Goal: Information Seeking & Learning: Learn about a topic

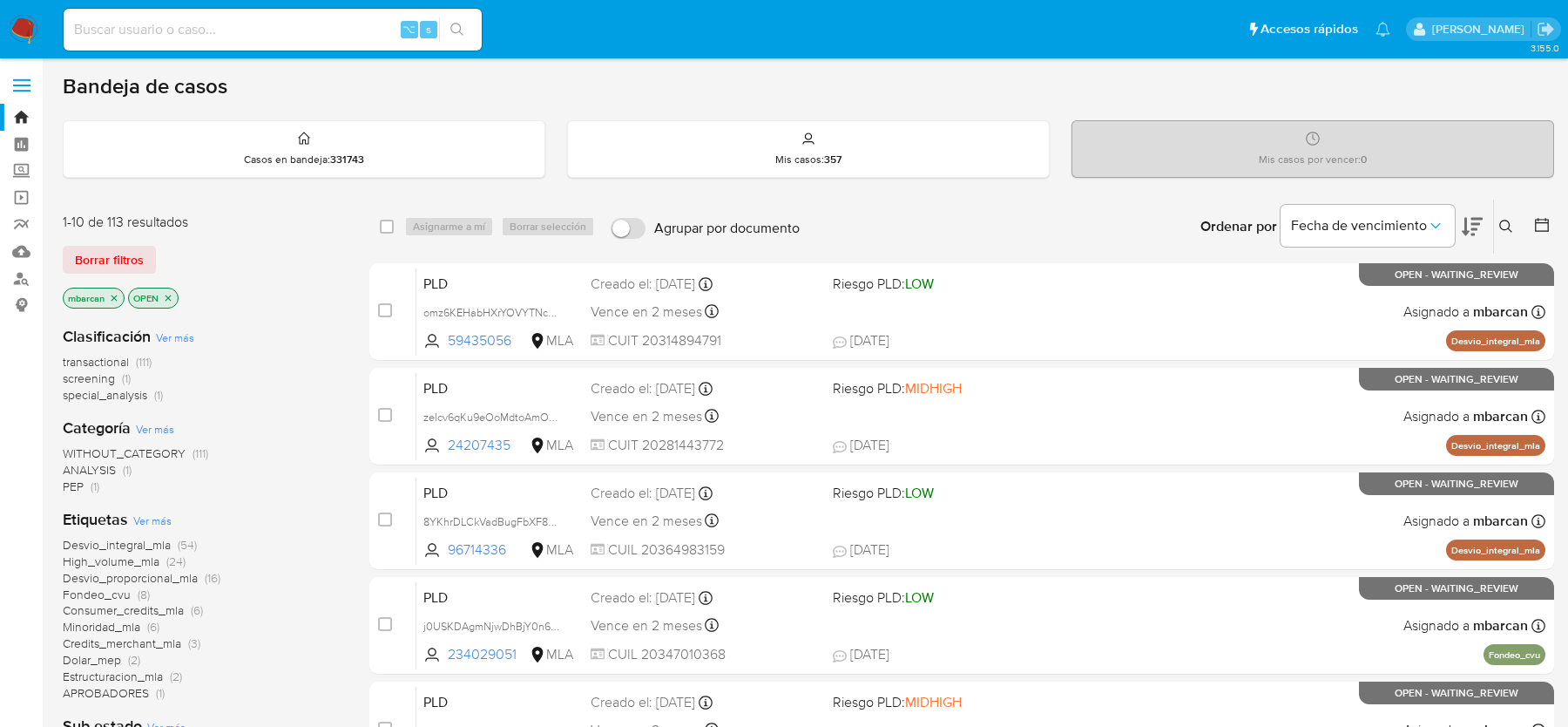
click at [1513, 231] on icon at bounding box center [1506, 226] width 14 height 14
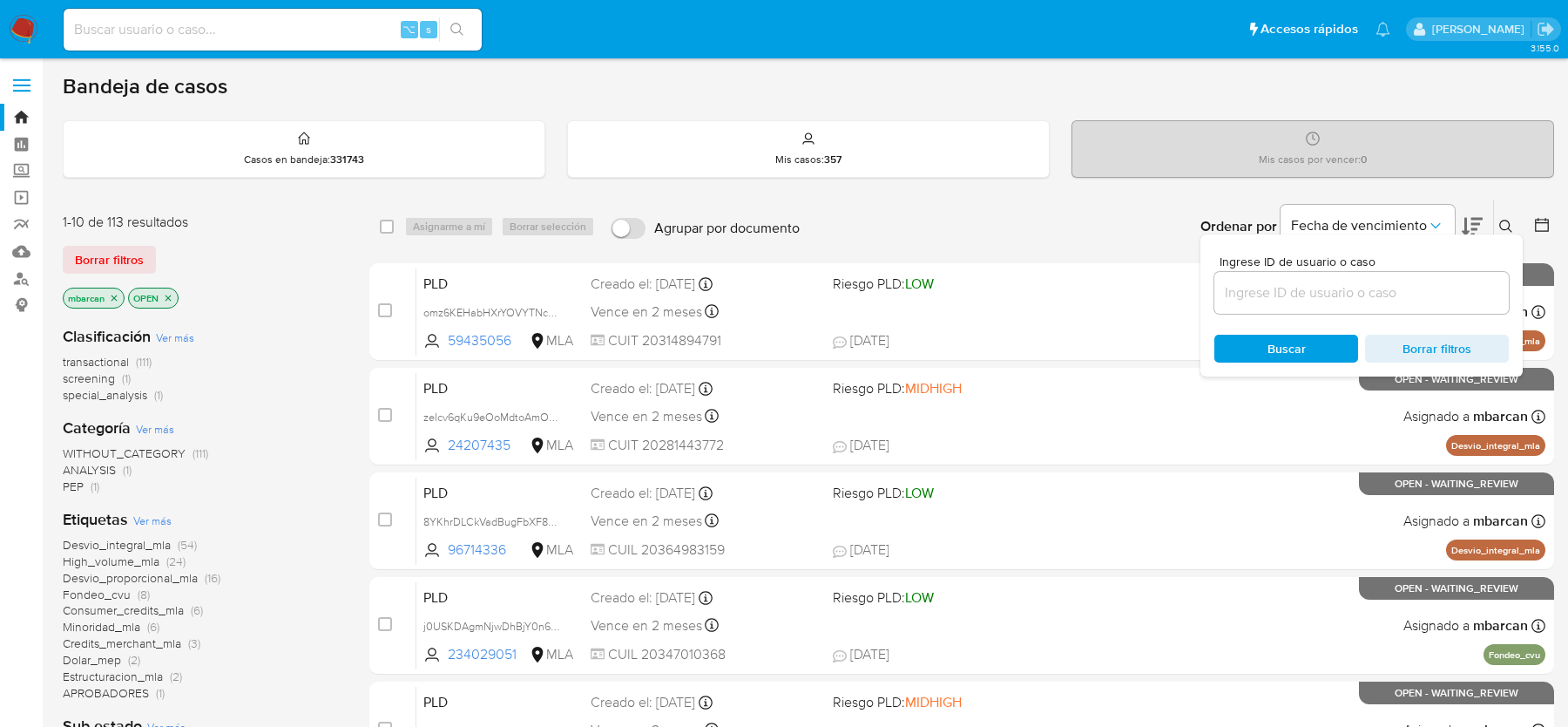
click at [1439, 268] on div "Ingrese ID de usuario o caso" at bounding box center [1361, 284] width 294 height 58
click at [1423, 303] on div at bounding box center [1361, 292] width 294 height 42
click at [1419, 287] on input at bounding box center [1361, 292] width 294 height 23
paste input "EYz2AaSbrnWHvKKEC6DV4jJI"
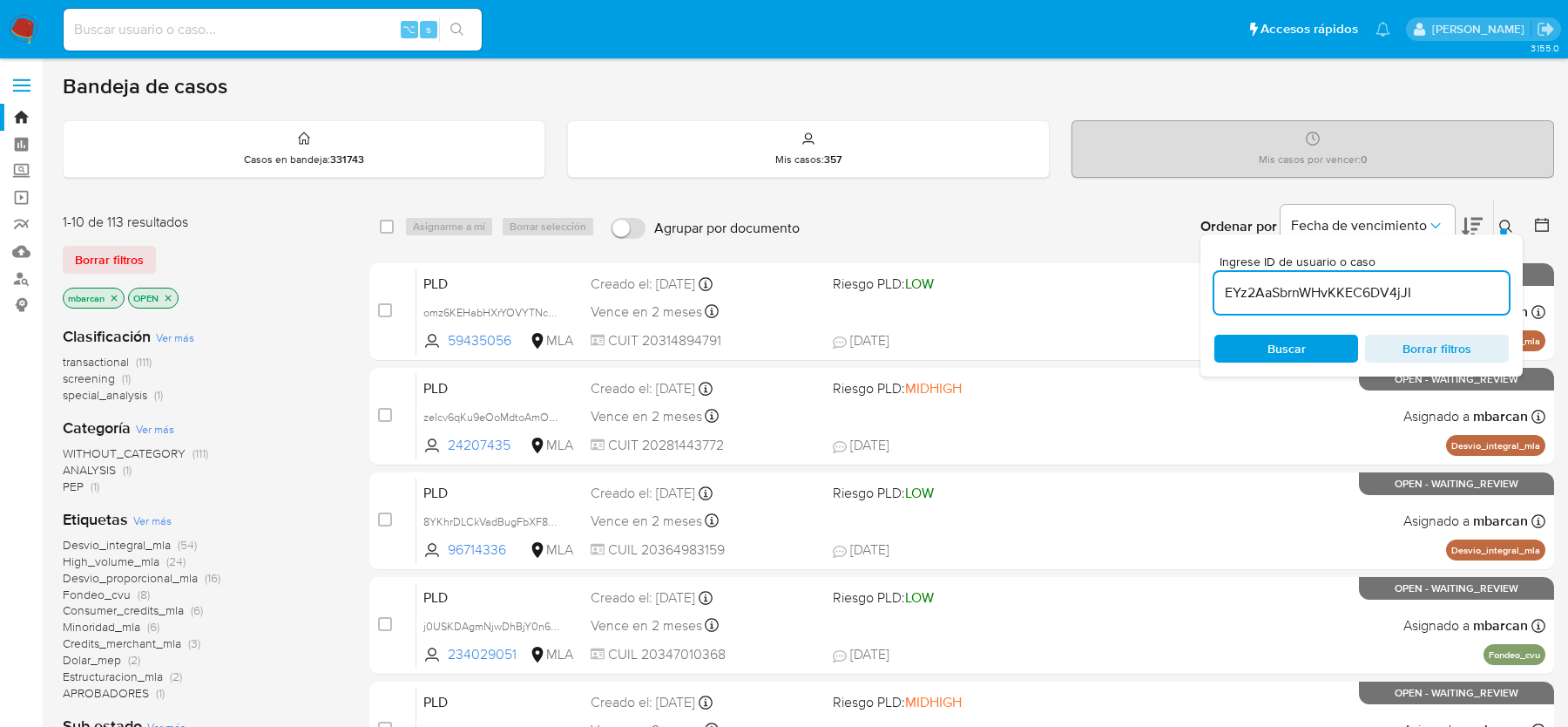
type input "EYz2AaSbrnWHvKKEC6DV4jJI"
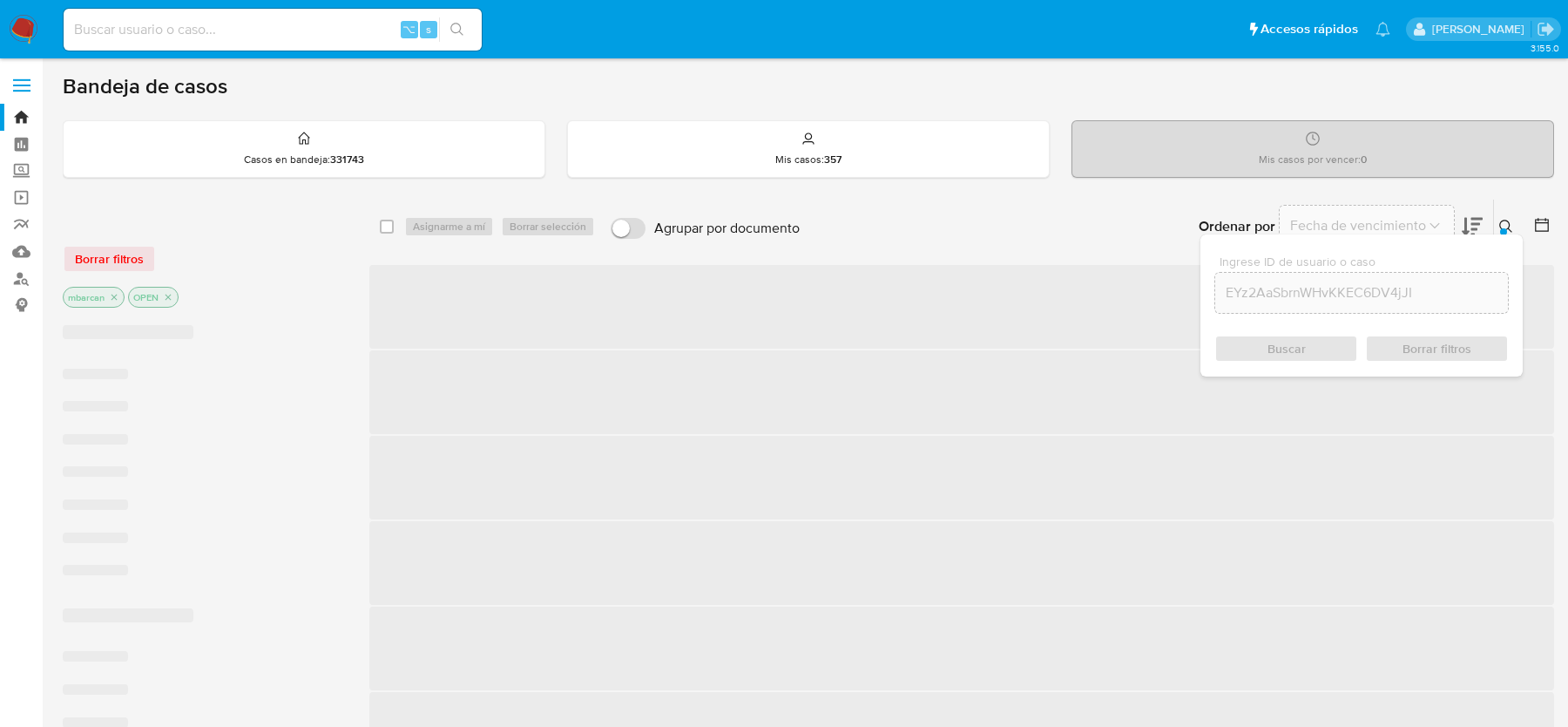
click at [1507, 221] on icon at bounding box center [1506, 226] width 14 height 14
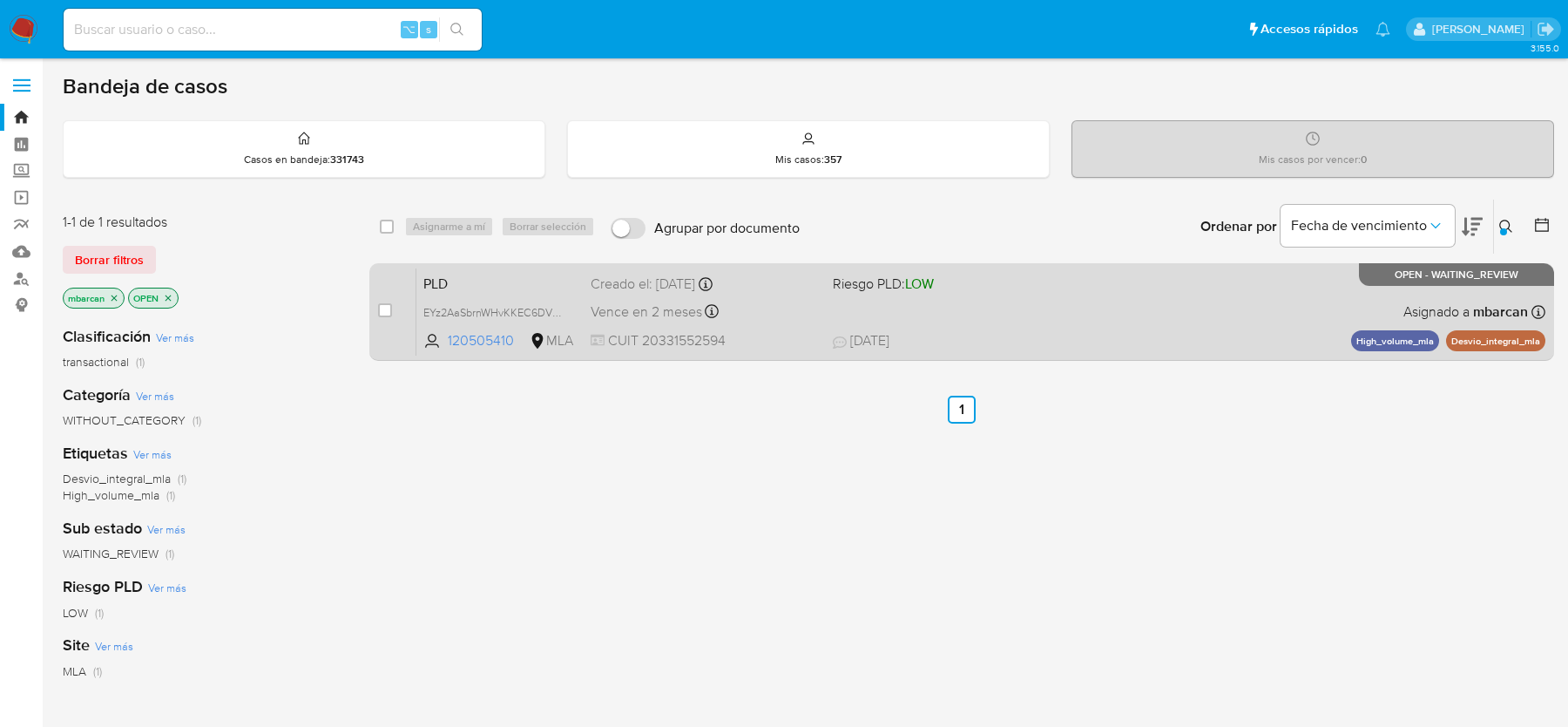
click at [374, 301] on div "case-item-checkbox No es posible asignar el caso PLD EYz2AaSbrnWHvKKEC6DV4jJI 1…" at bounding box center [962, 312] width 1185 height 97
click at [378, 305] on div "case-item-checkbox No es posible asignar el caso PLD EYz2AaSbrnWHvKKEC6DV4jJI 1…" at bounding box center [962, 312] width 1185 height 97
click at [386, 304] on input "checkbox" at bounding box center [385, 310] width 14 height 14
checkbox input "true"
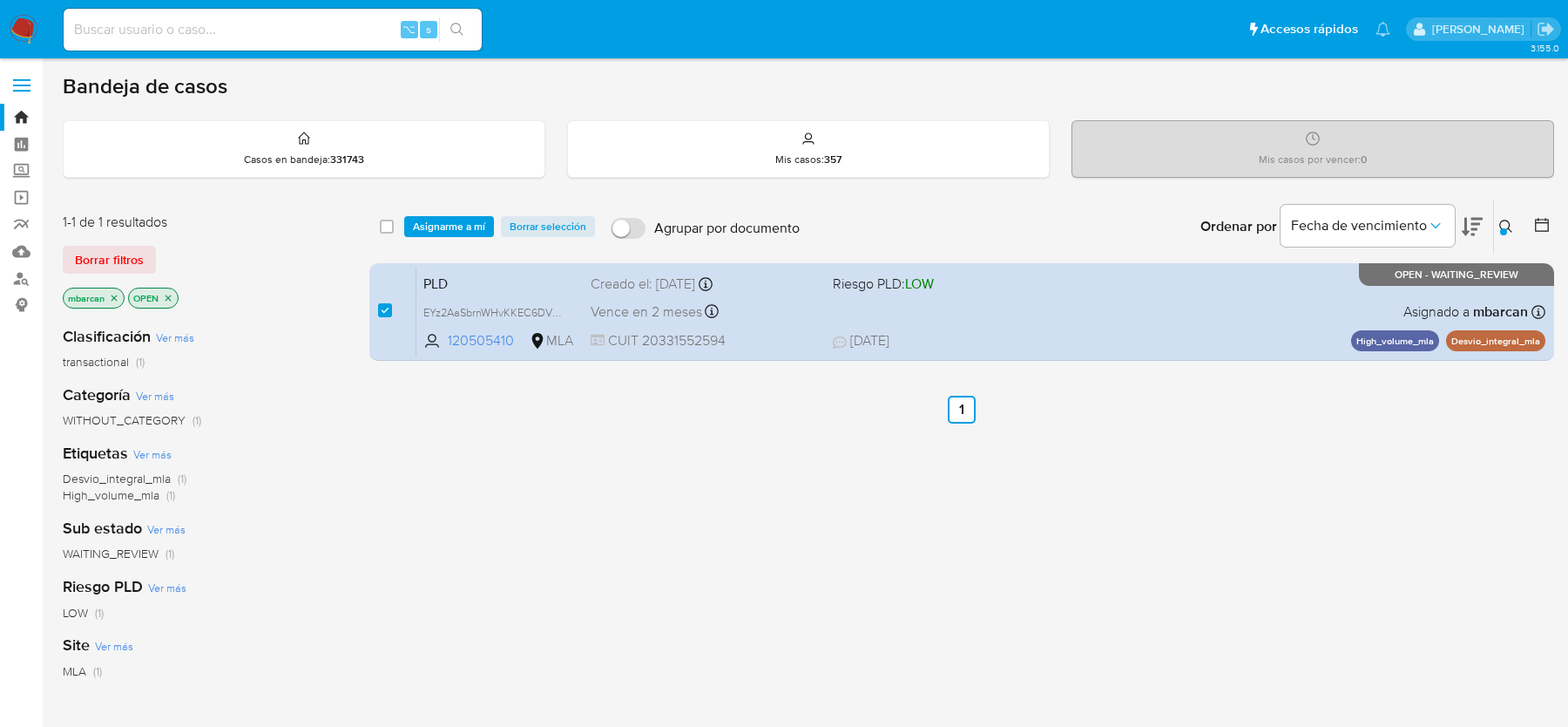
click at [423, 241] on div "select-all-cases-checkbox Asignarme a mí Borrar selección Agrupar por documento…" at bounding box center [962, 226] width 1185 height 54
click at [436, 217] on span "Asignarme a mí" at bounding box center [450, 226] width 73 height 18
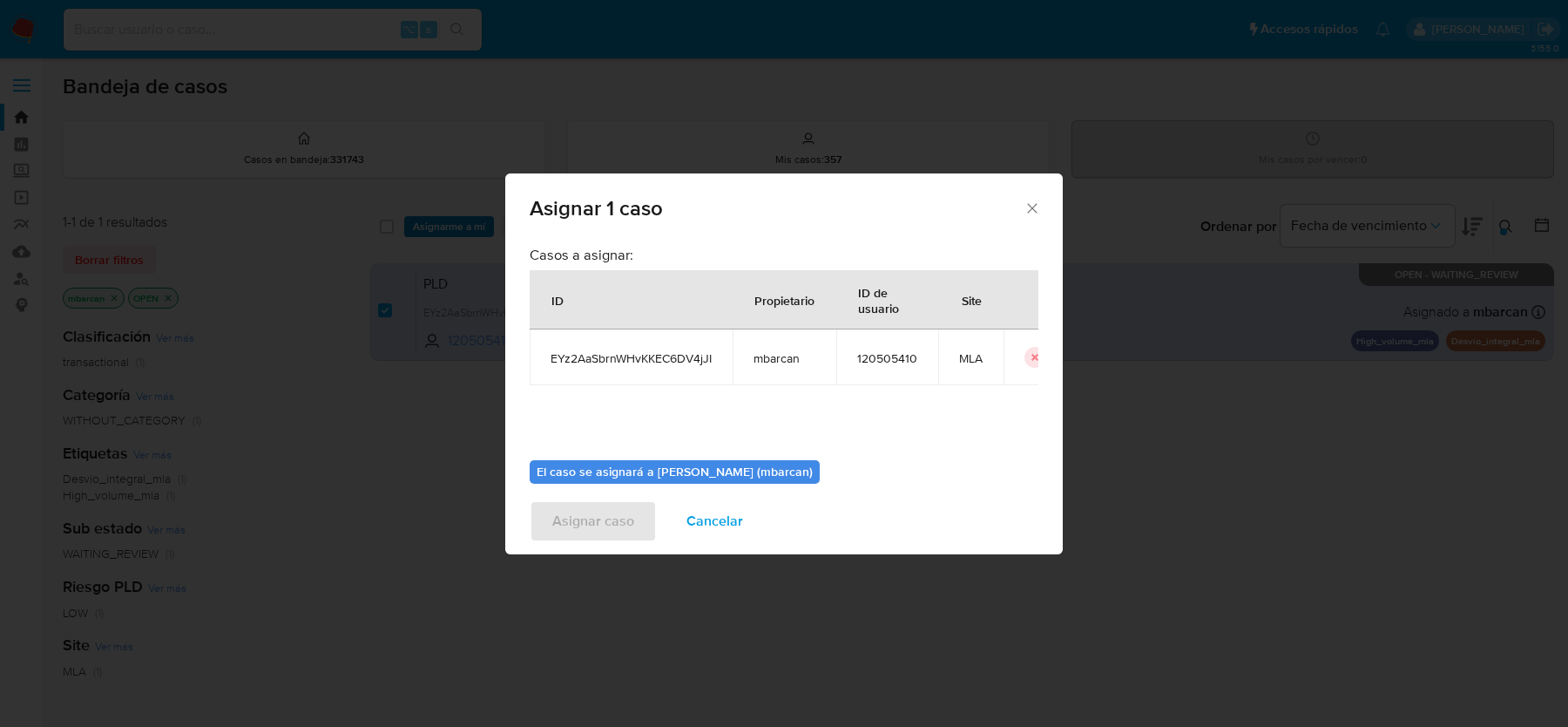
scroll to position [89, 0]
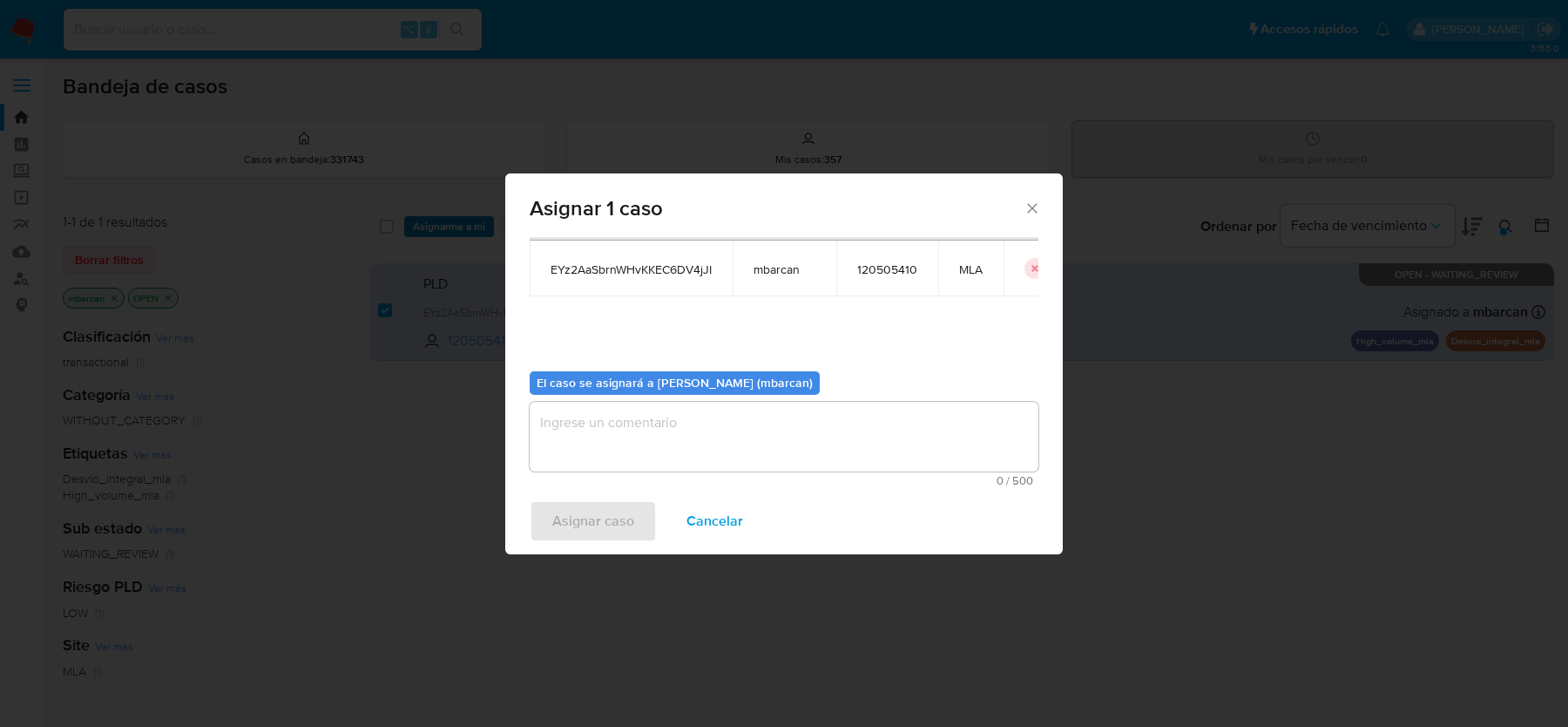
click at [634, 449] on textarea "assign-modal" at bounding box center [784, 436] width 509 height 70
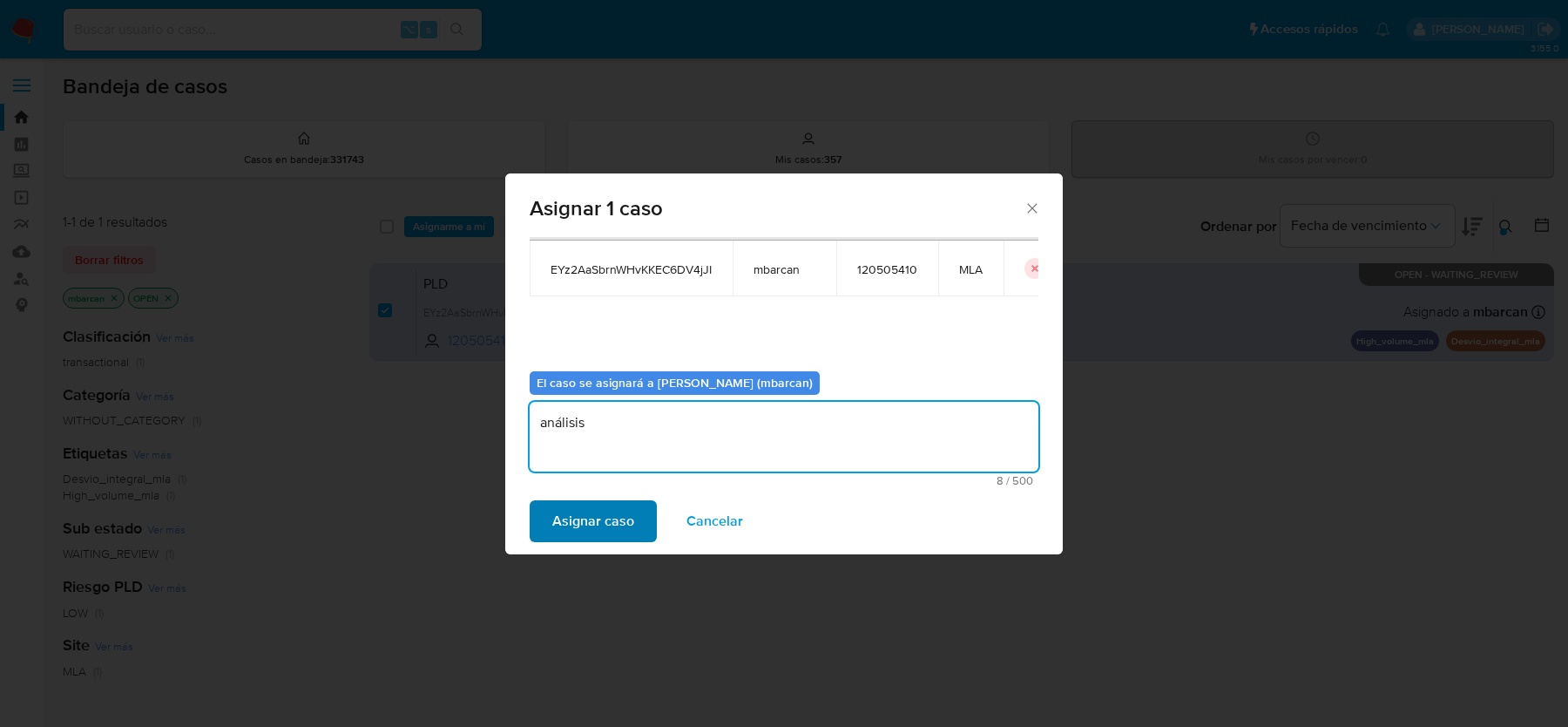
type textarea "análisis"
click at [589, 522] on span "Asignar caso" at bounding box center [593, 520] width 82 height 38
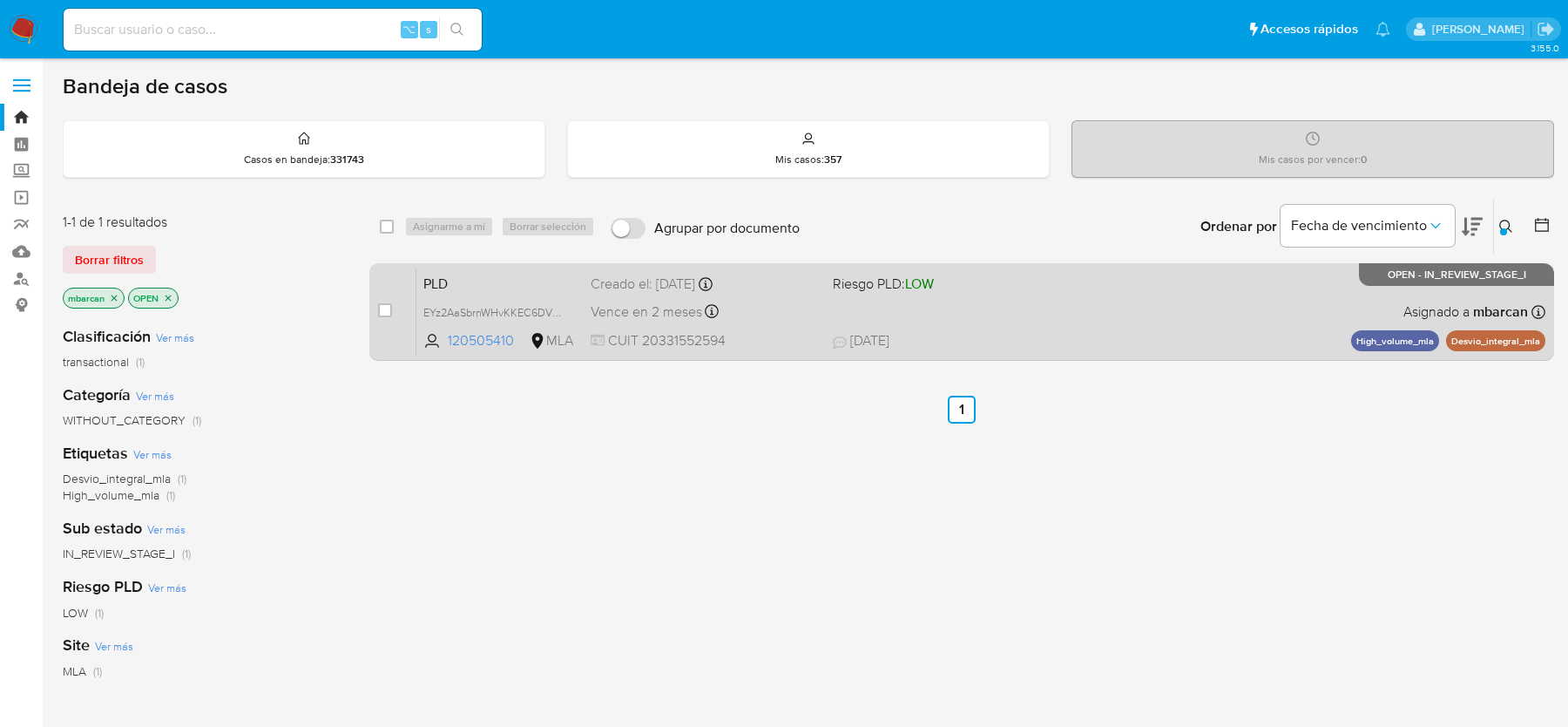
click at [475, 291] on span "PLD" at bounding box center [500, 281] width 153 height 23
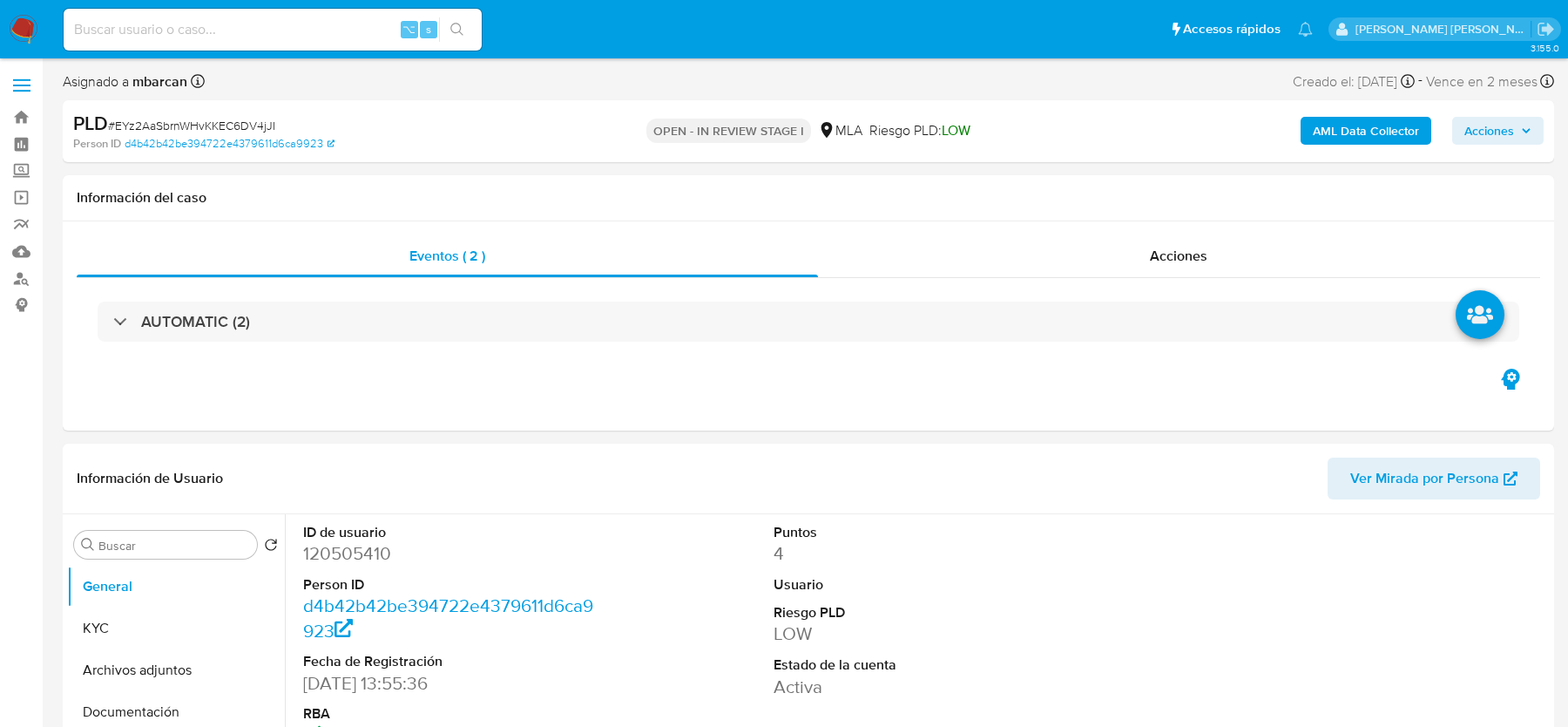
select select "10"
click at [166, 19] on input at bounding box center [272, 30] width 418 height 23
paste input "1368080425"
type input "1368080425"
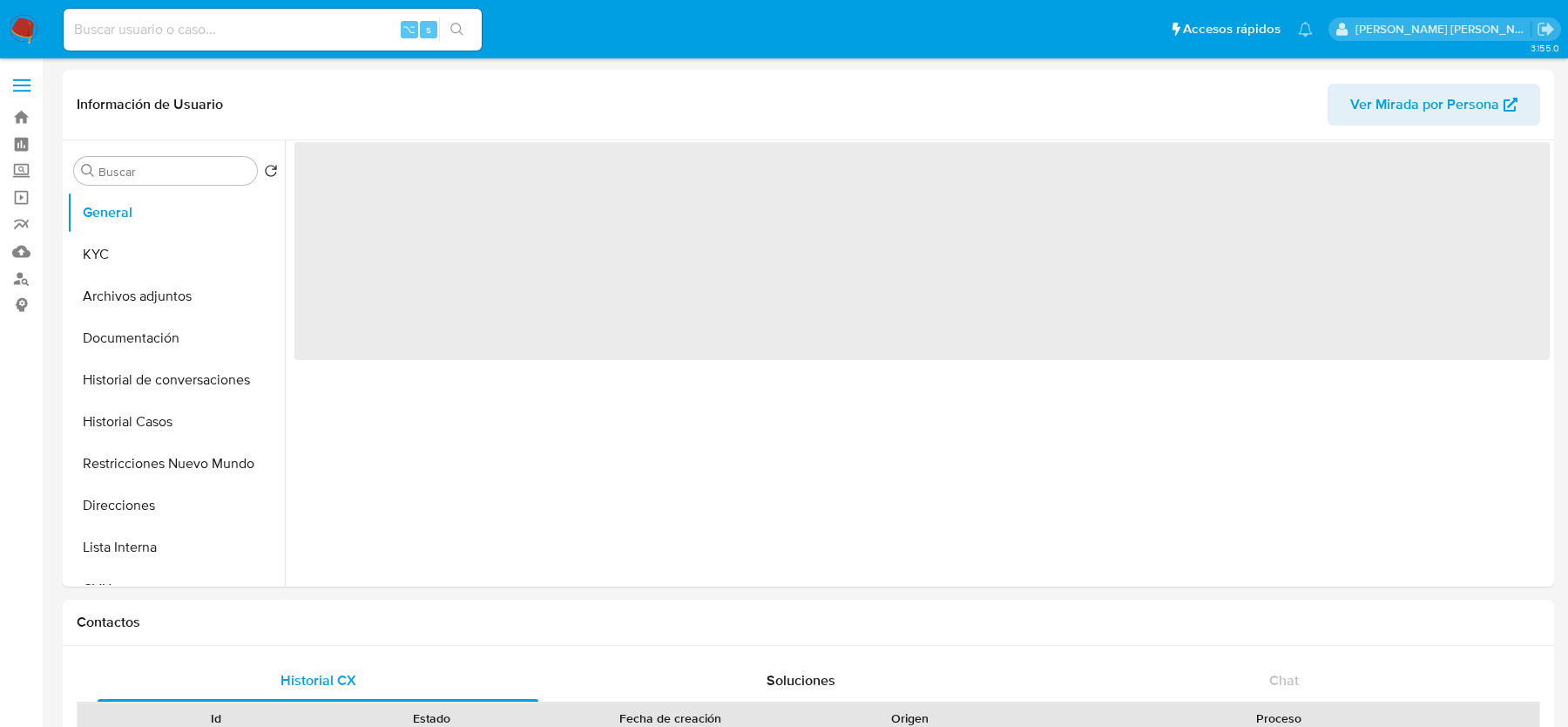
select select "10"
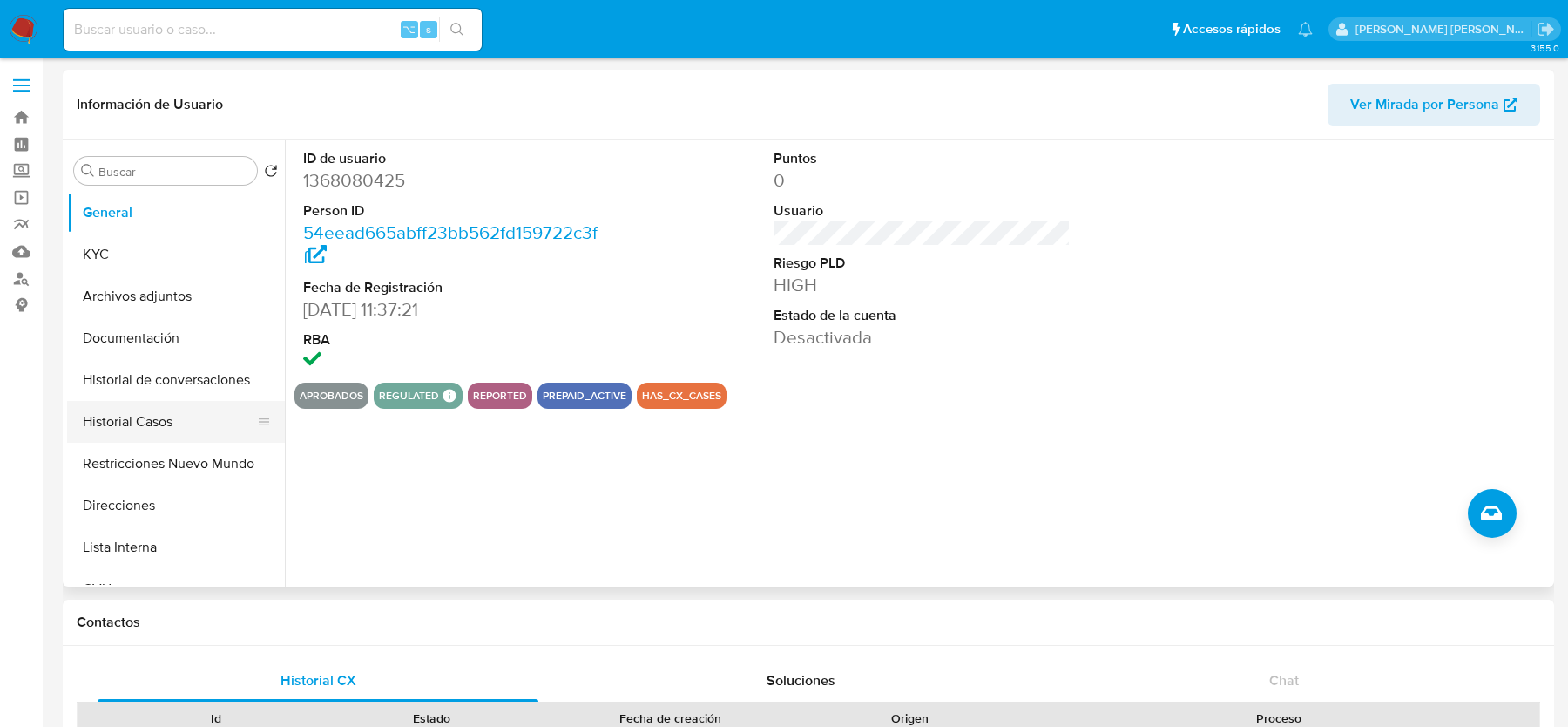
click at [117, 419] on button "Historial Casos" at bounding box center [168, 421] width 204 height 42
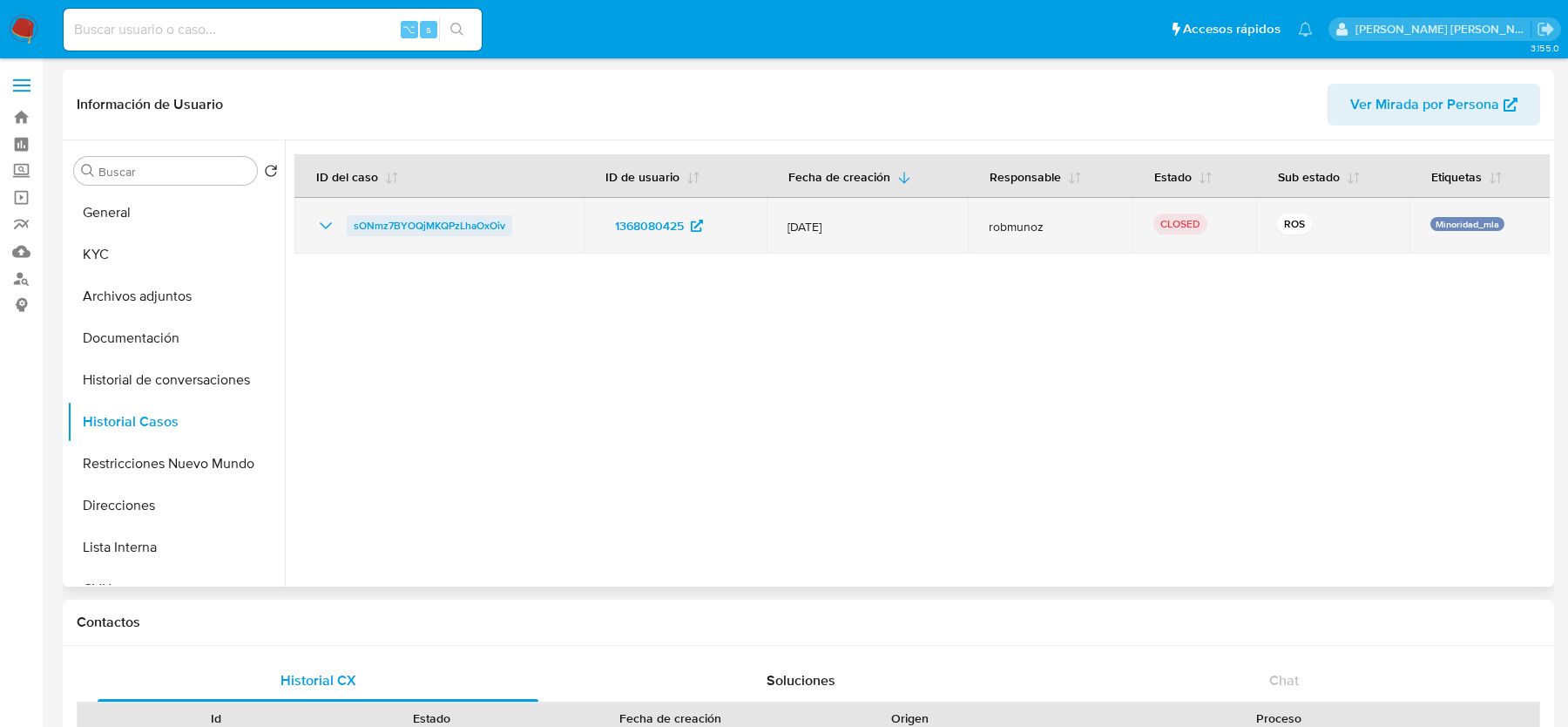
click at [486, 225] on span "sONmz7BYOQjMKQPzLhaOxOiv" at bounding box center [430, 225] width 151 height 21
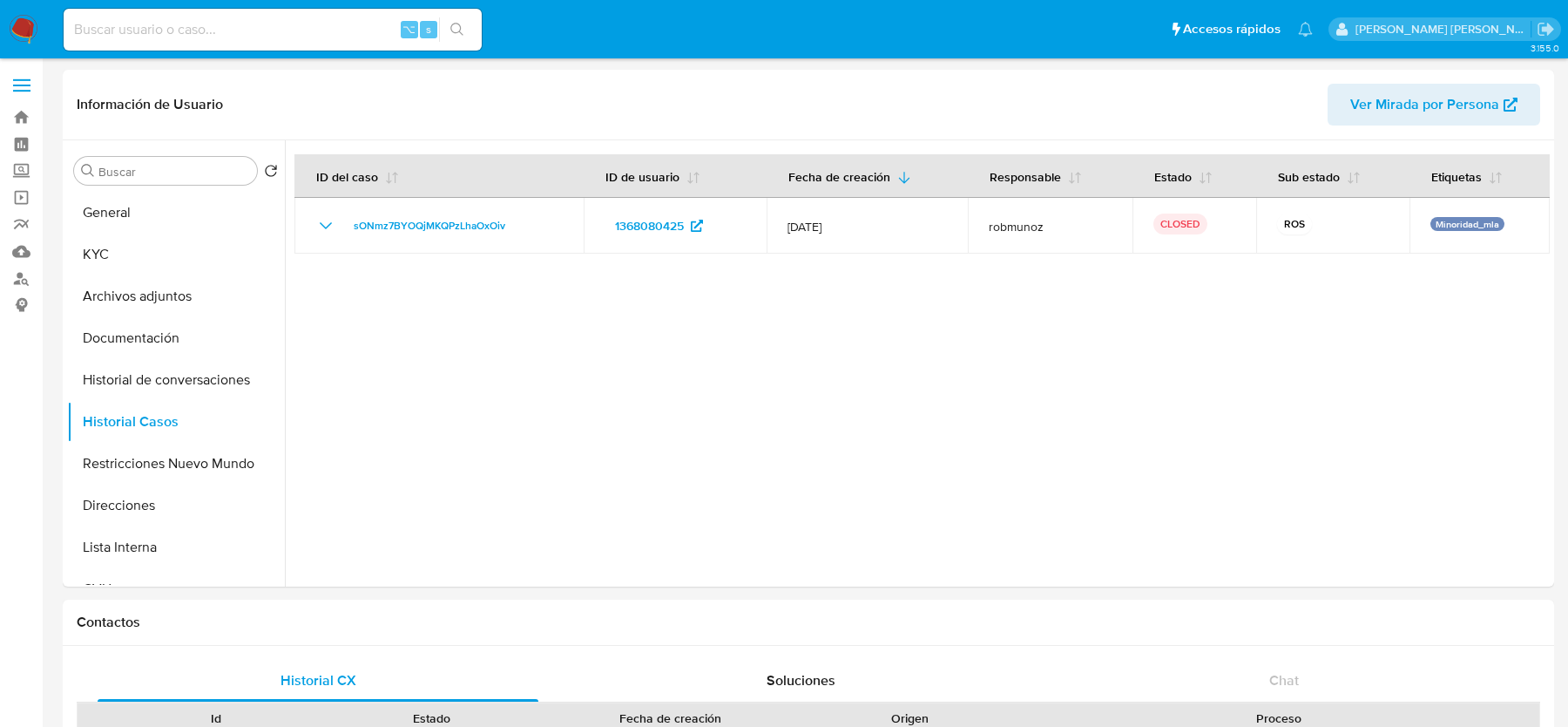
click at [300, 30] on input at bounding box center [272, 30] width 418 height 23
paste input "354891726"
type input "354891726"
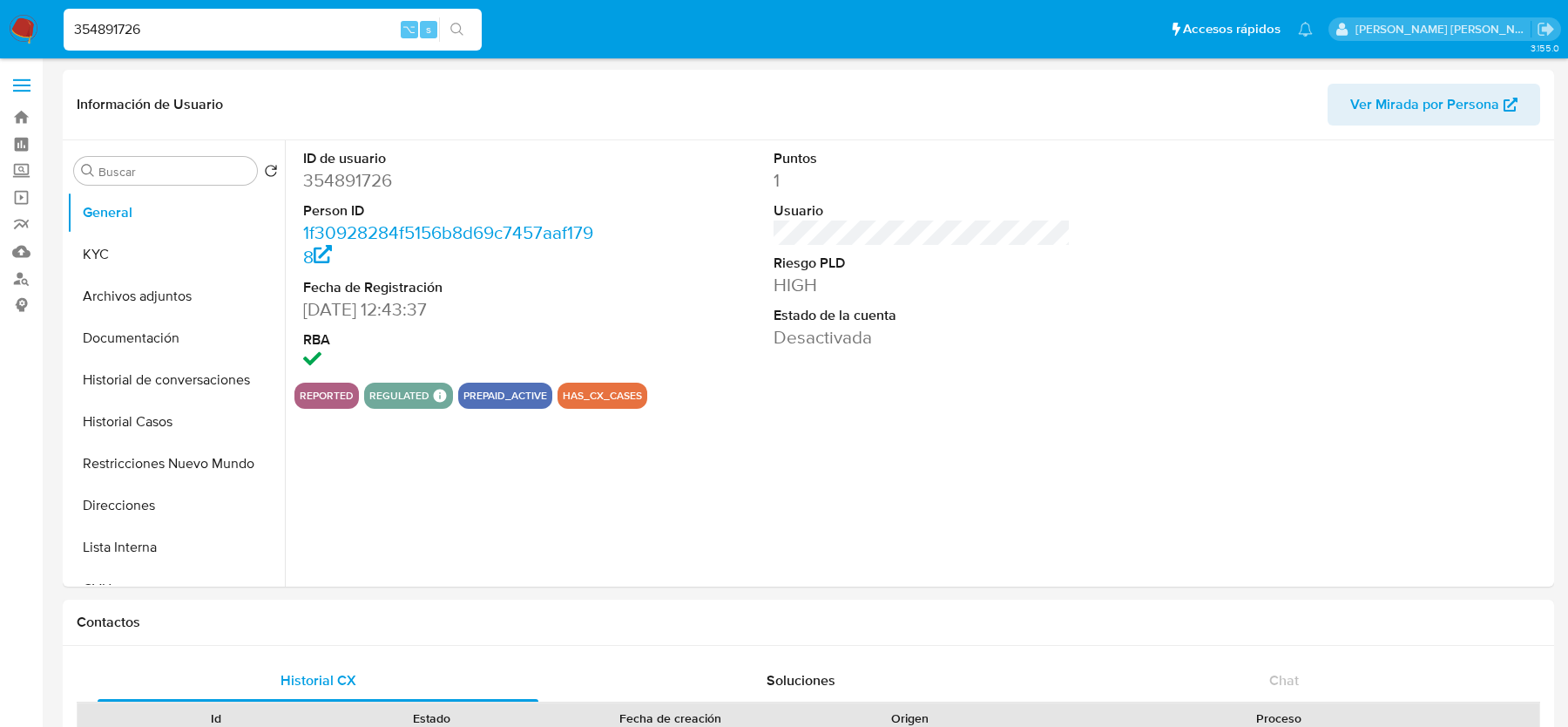
select select "10"
click at [591, 187] on dd "354891726" at bounding box center [451, 180] width 296 height 25
click at [148, 409] on button "Historial Casos" at bounding box center [168, 421] width 204 height 42
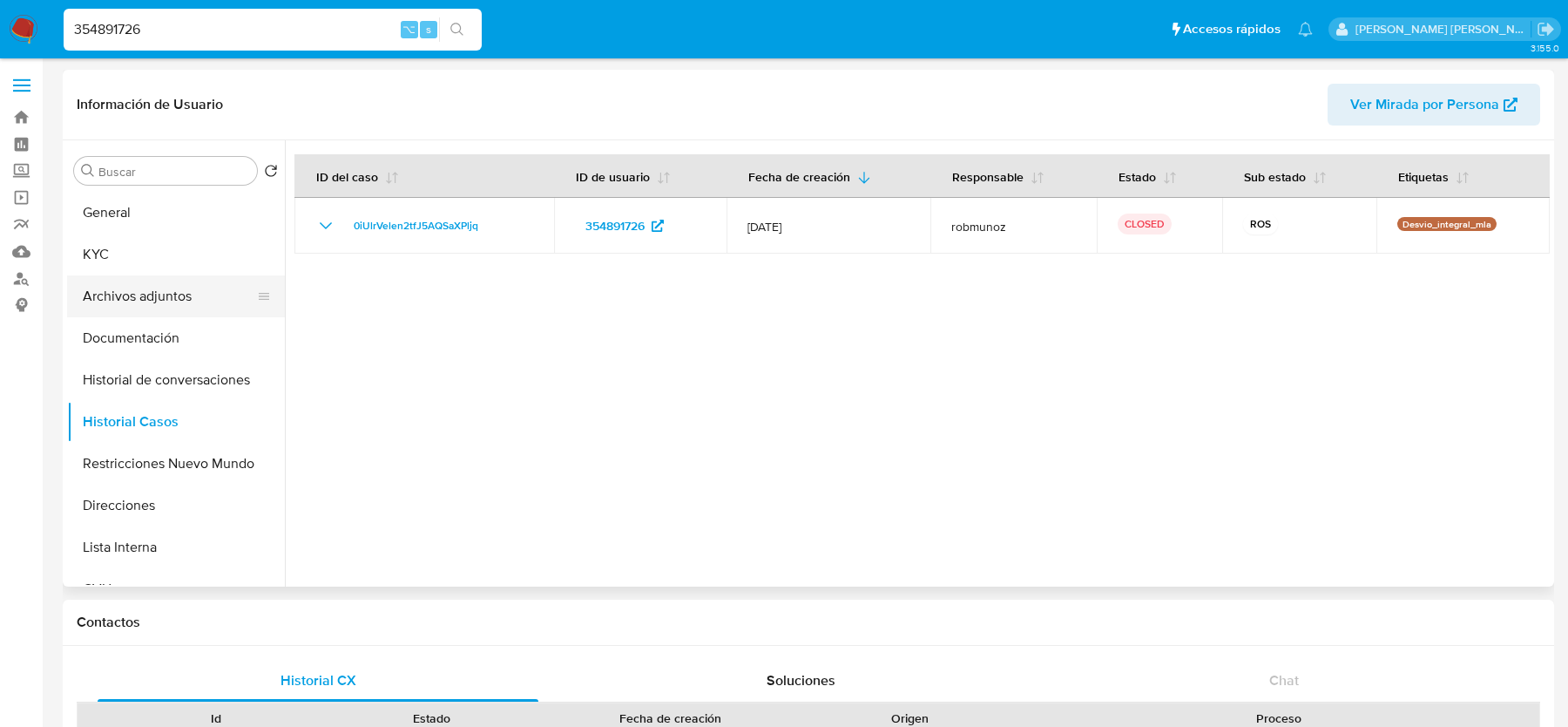
click at [195, 309] on button "Archivos adjuntos" at bounding box center [168, 296] width 204 height 42
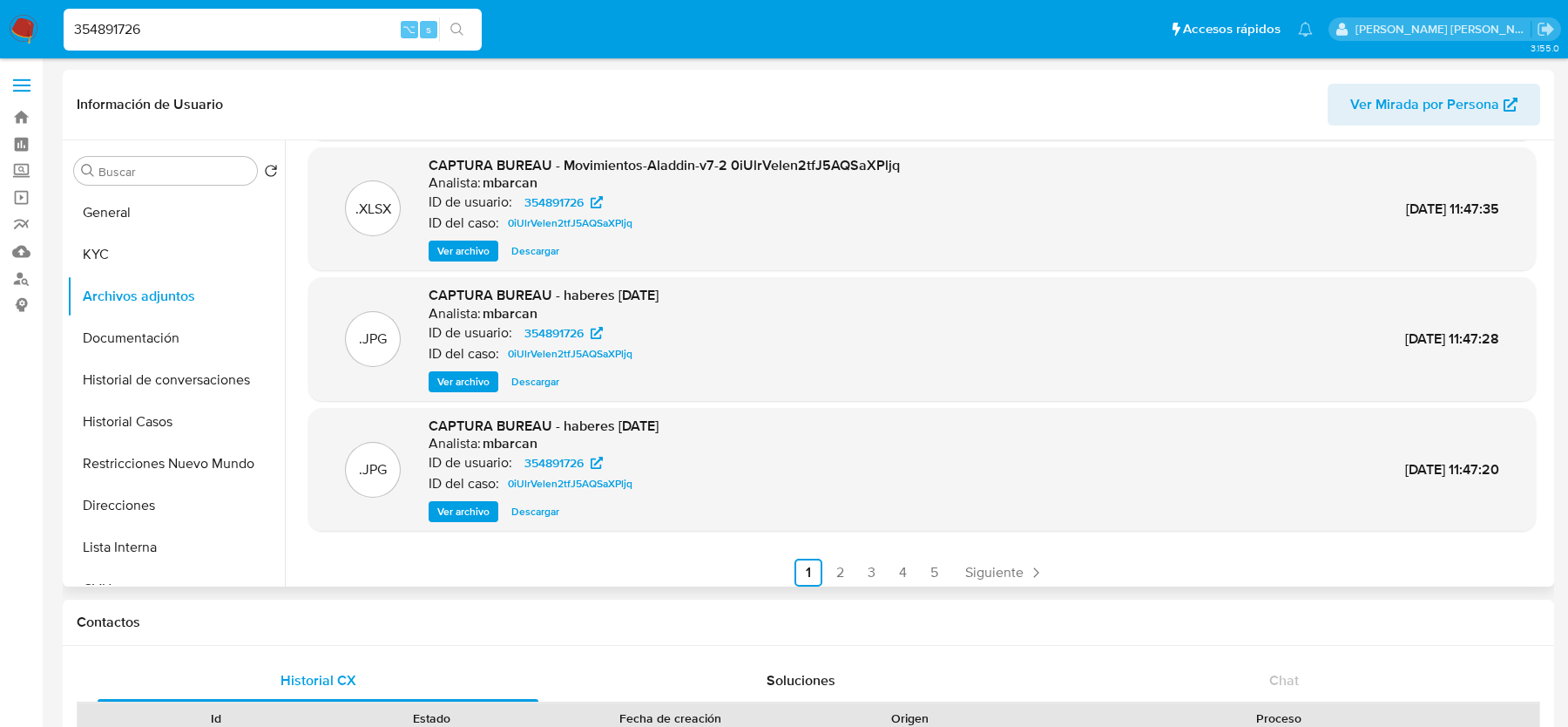
scroll to position [147, 0]
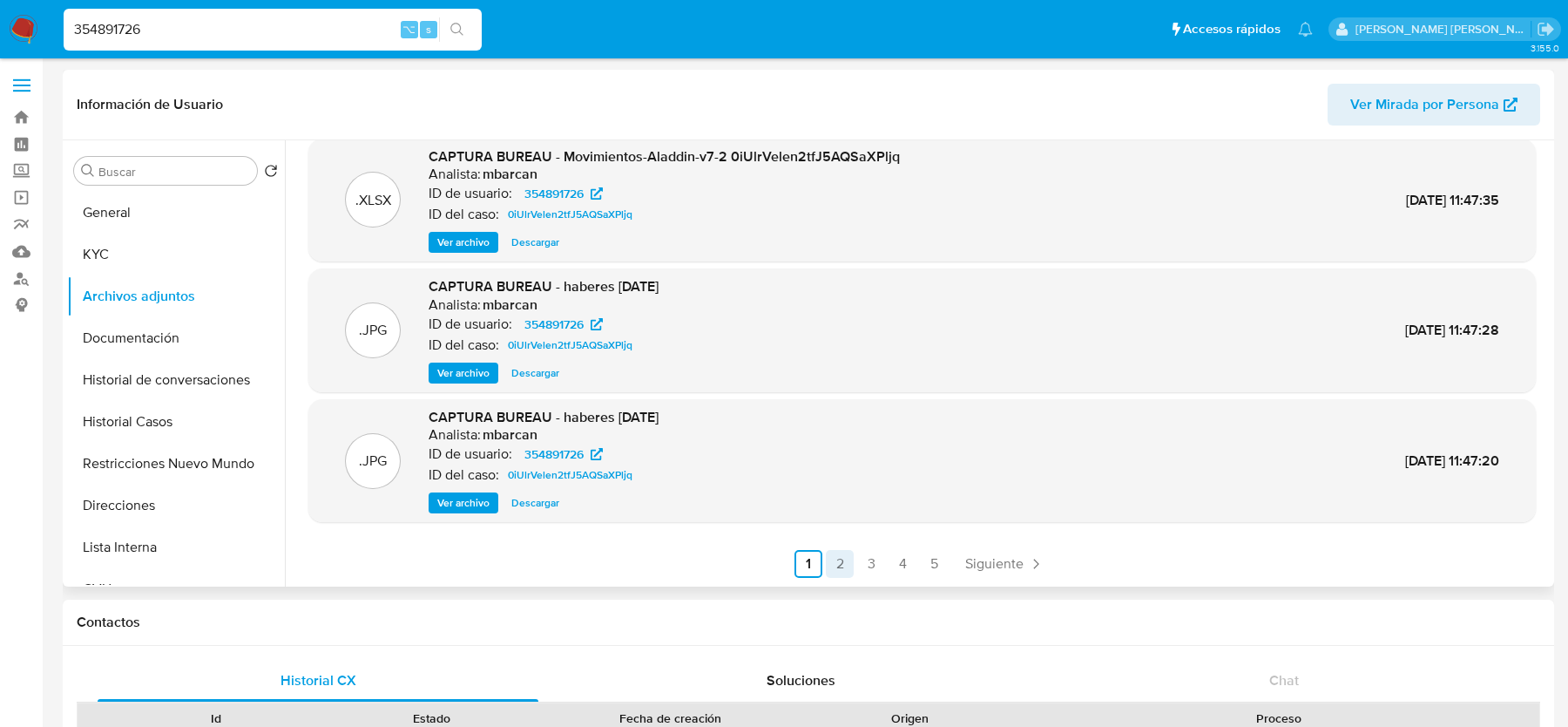
click at [839, 564] on link "2" at bounding box center [840, 564] width 28 height 28
click at [474, 500] on span "Ver archivo" at bounding box center [463, 503] width 52 height 18
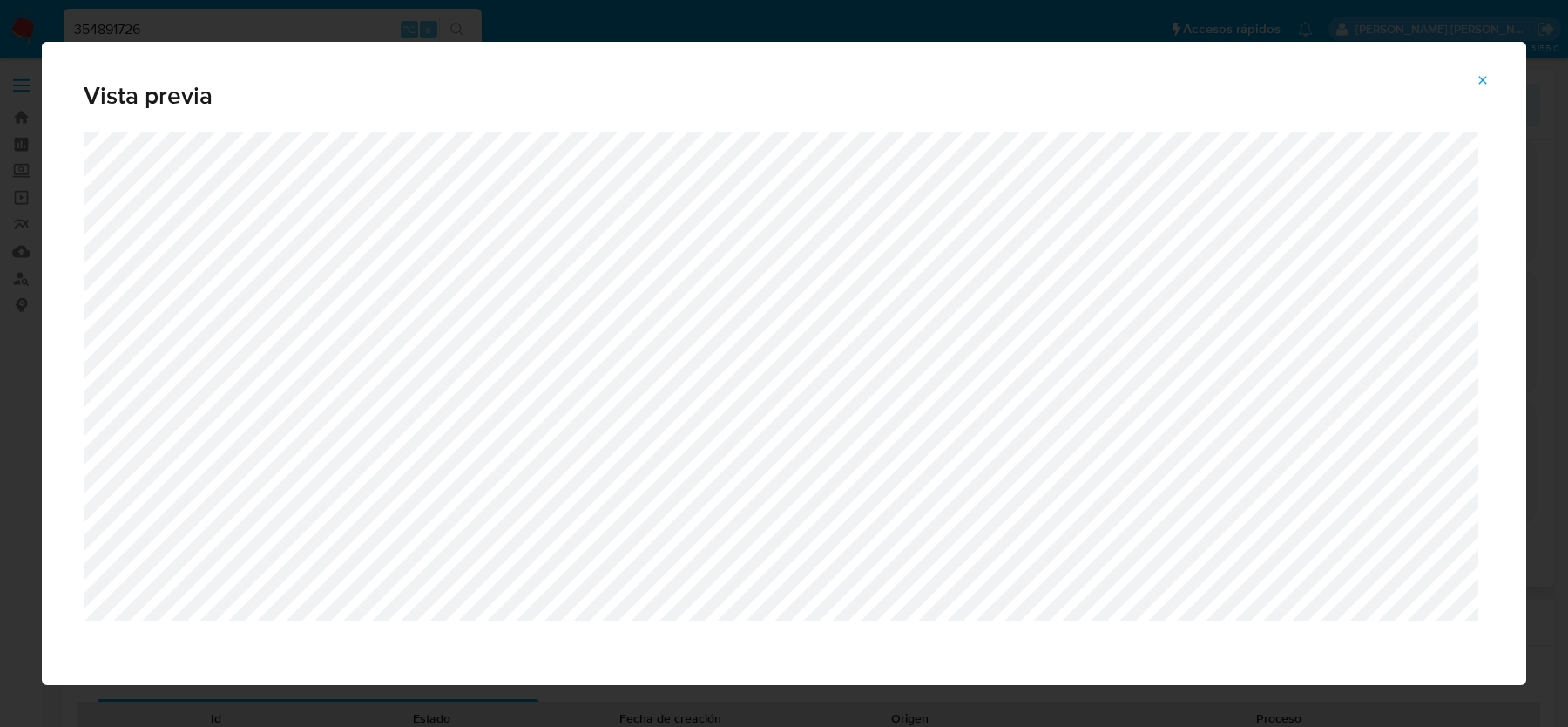
click at [1489, 77] on icon "Attachment preview" at bounding box center [1483, 80] width 14 height 14
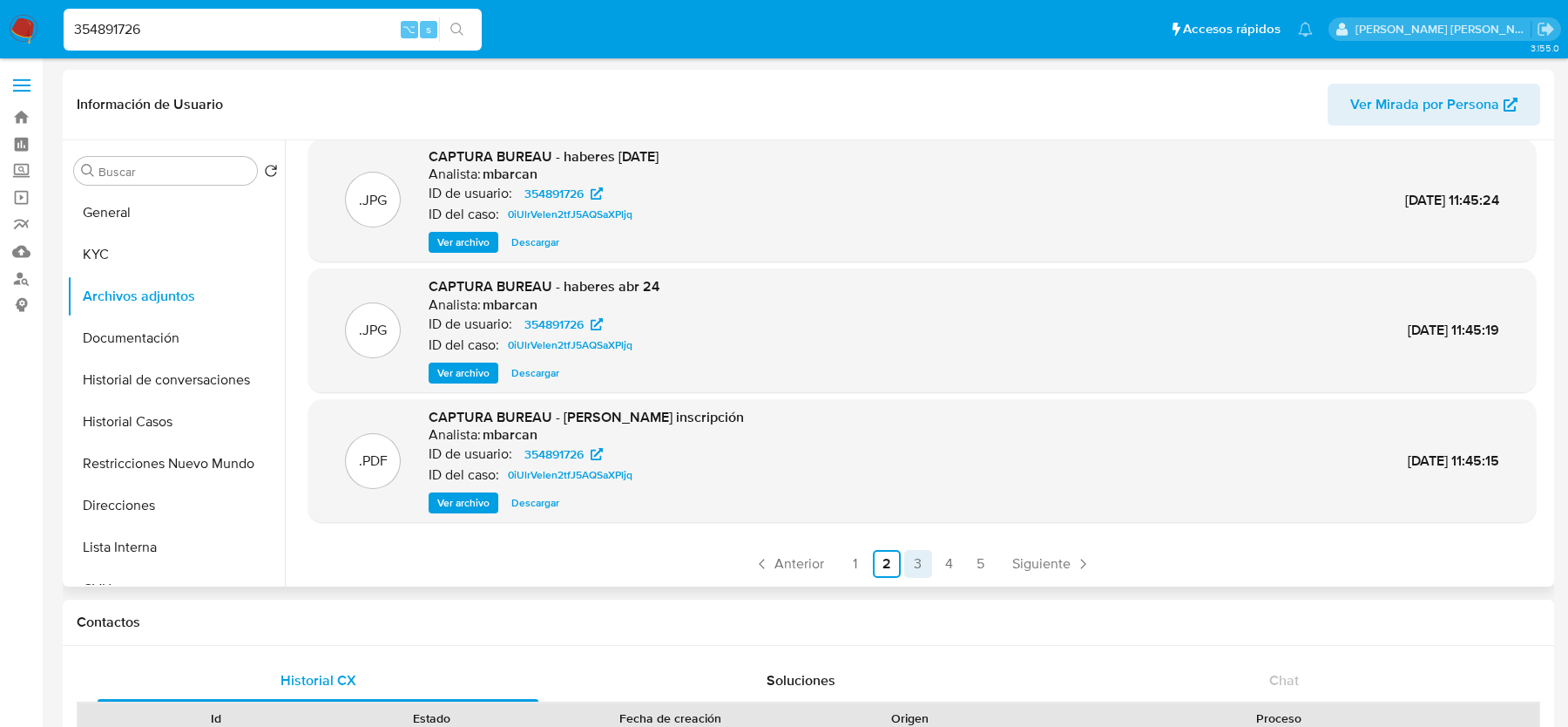
click at [909, 566] on link "3" at bounding box center [918, 564] width 28 height 28
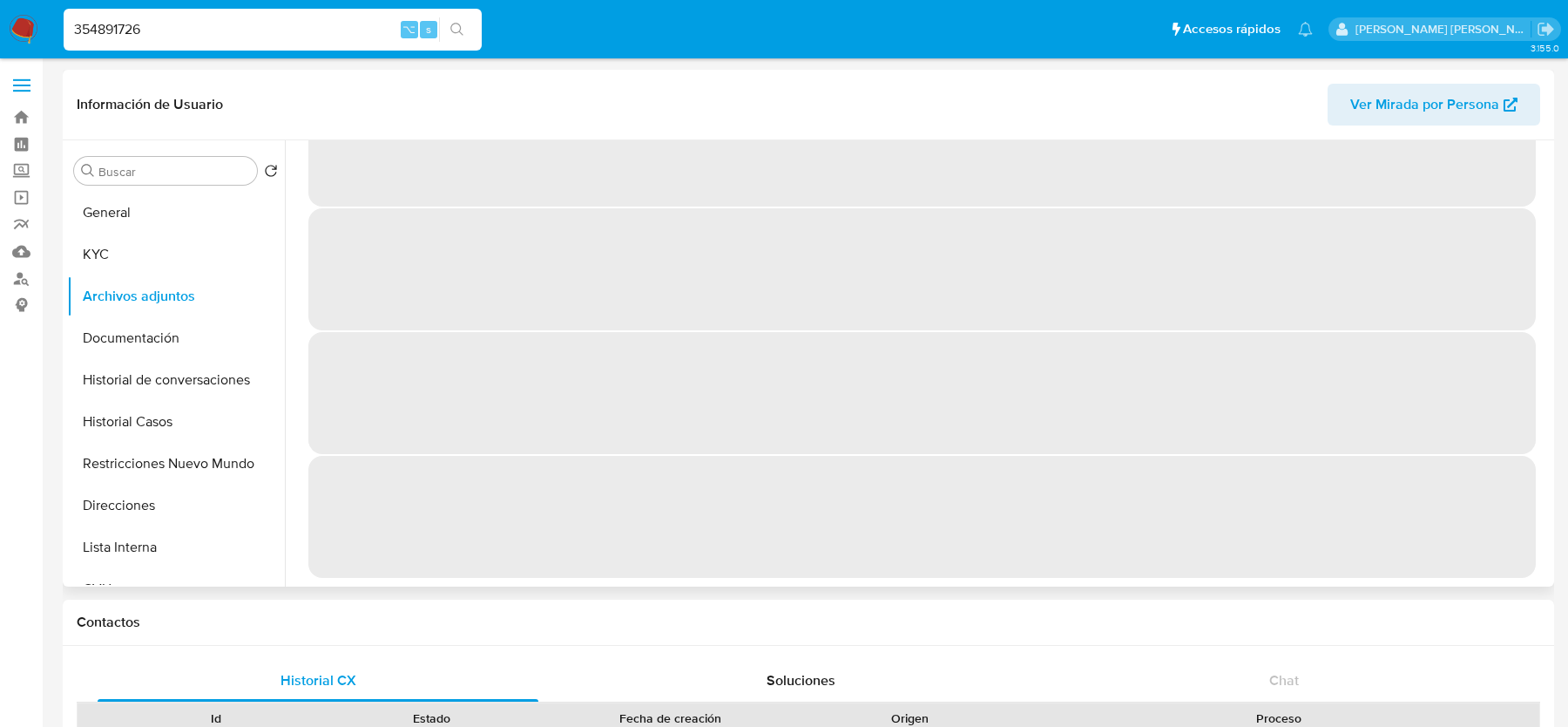
scroll to position [0, 0]
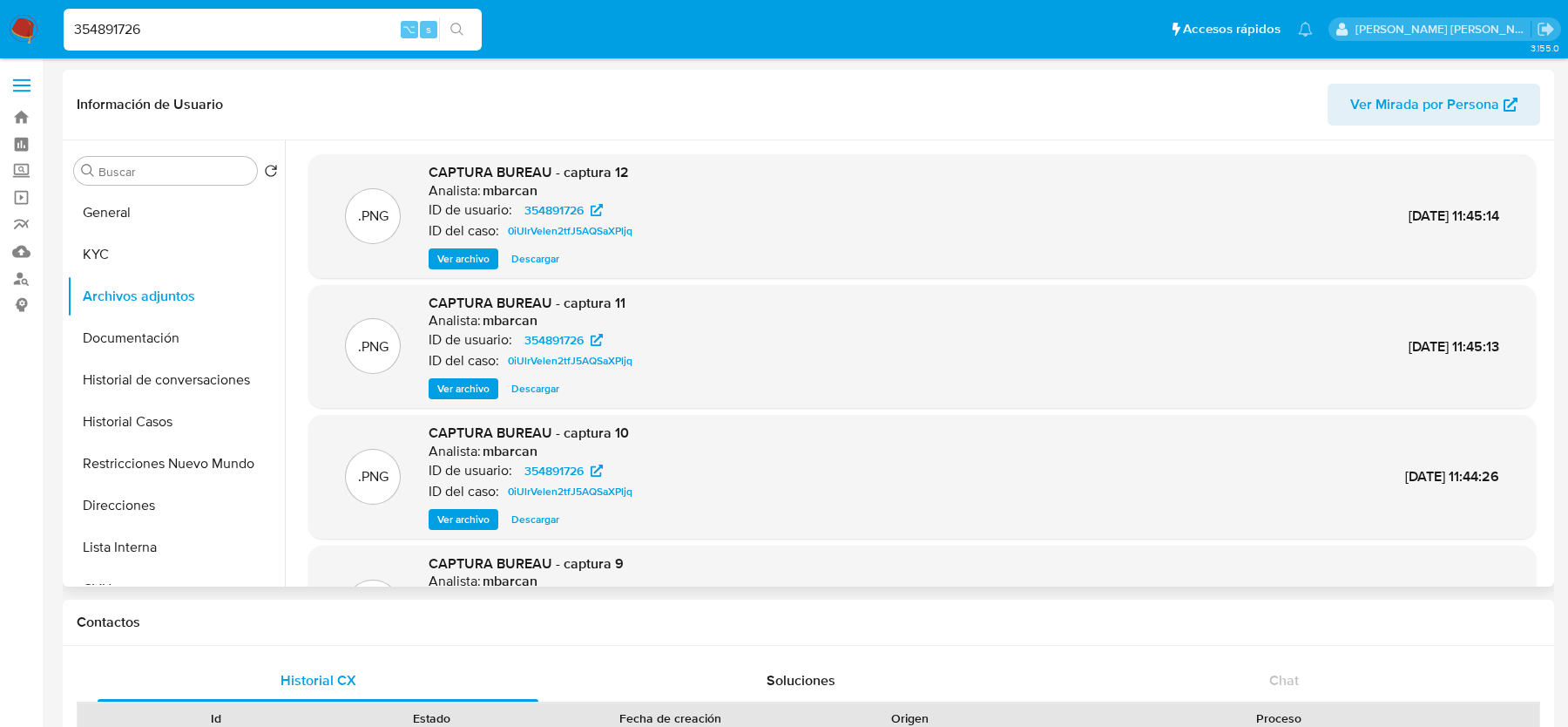
click at [479, 262] on span "Ver archivo" at bounding box center [463, 259] width 52 height 18
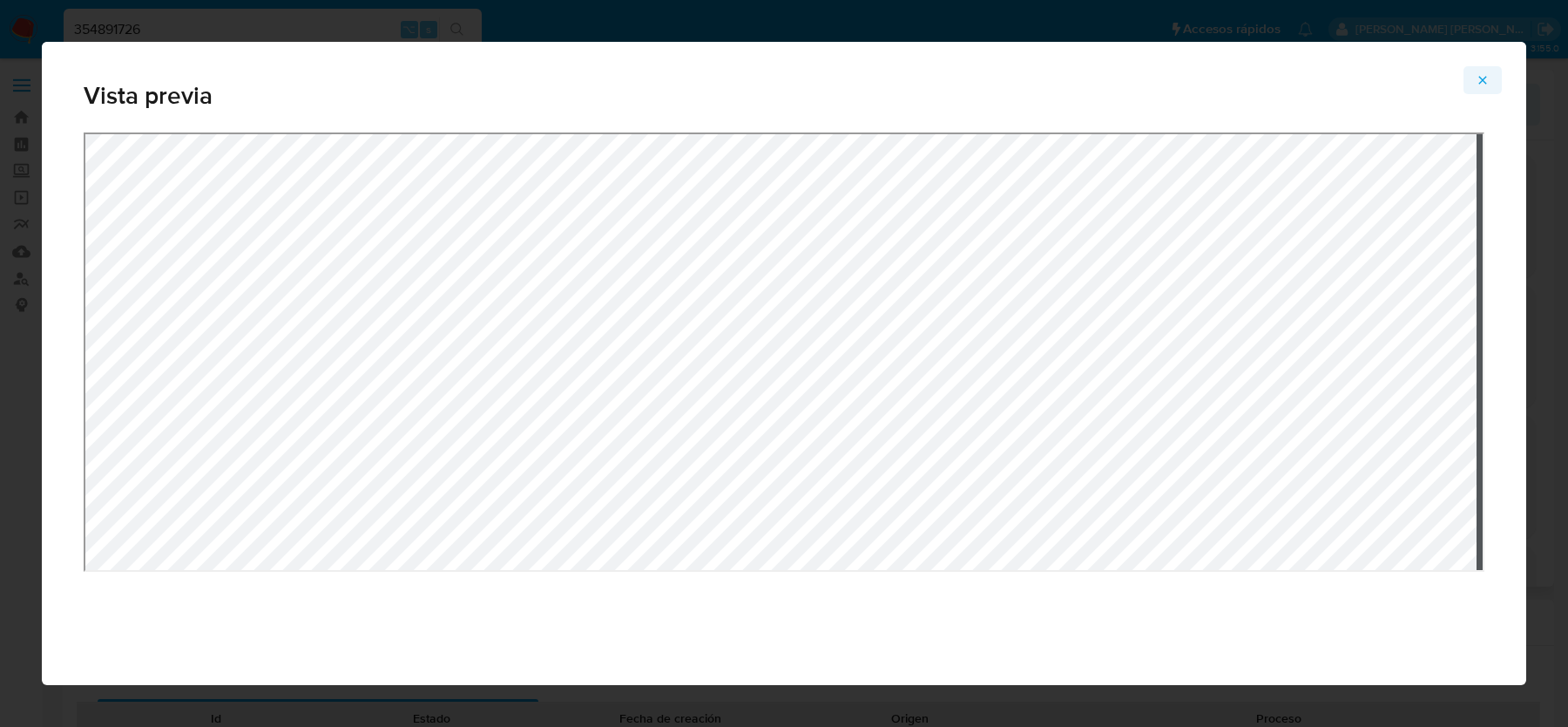
click at [1493, 77] on button "Attachment preview" at bounding box center [1482, 80] width 38 height 28
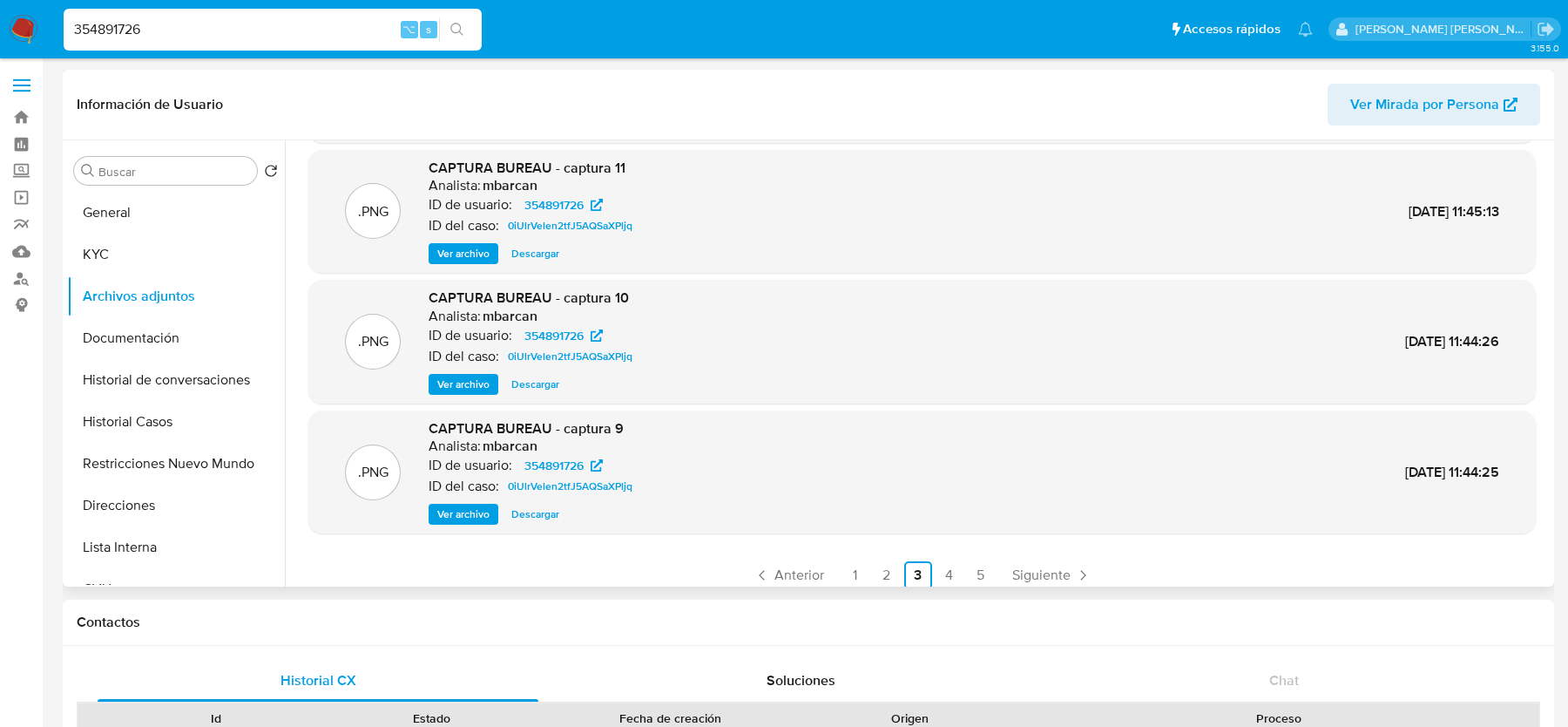
scroll to position [147, 0]
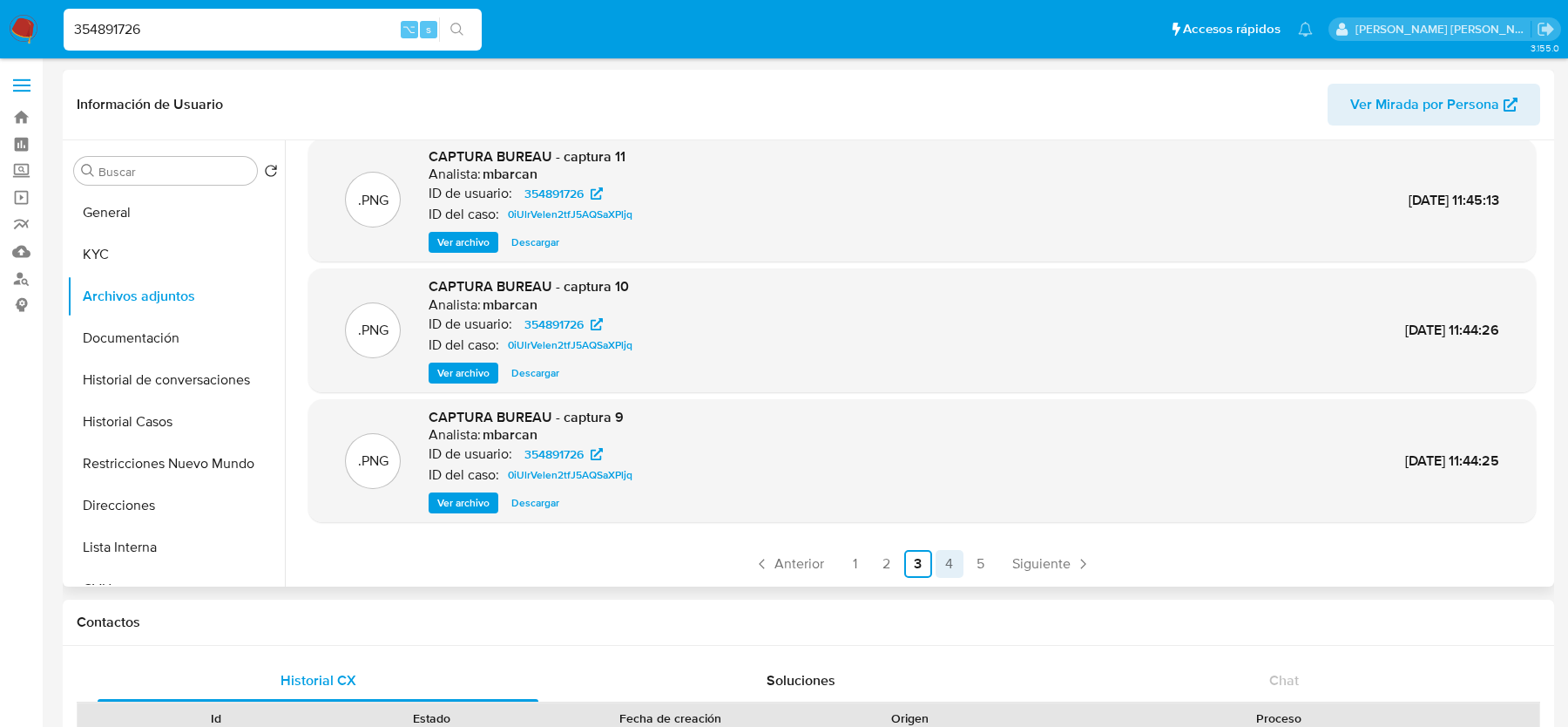
click at [946, 564] on link "4" at bounding box center [949, 564] width 28 height 28
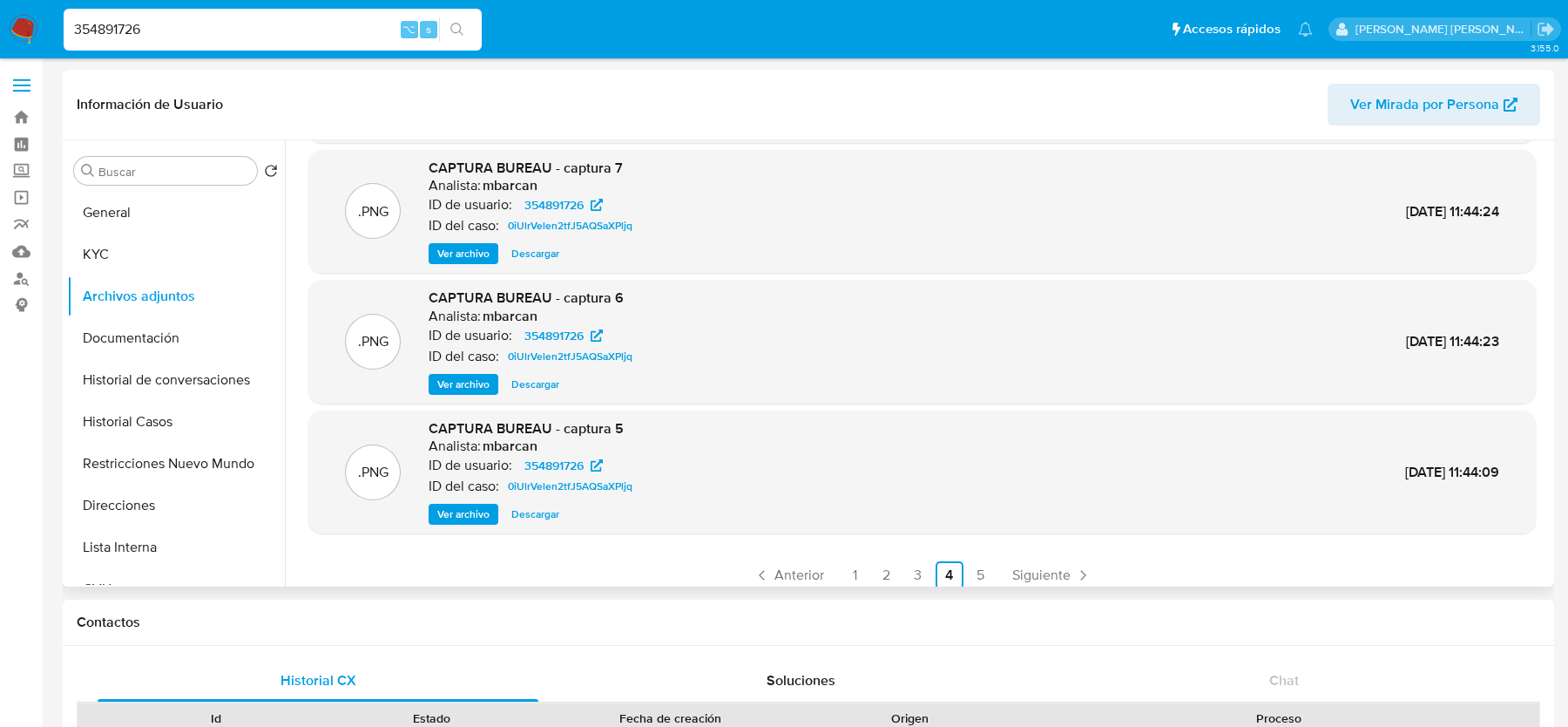
scroll to position [146, 0]
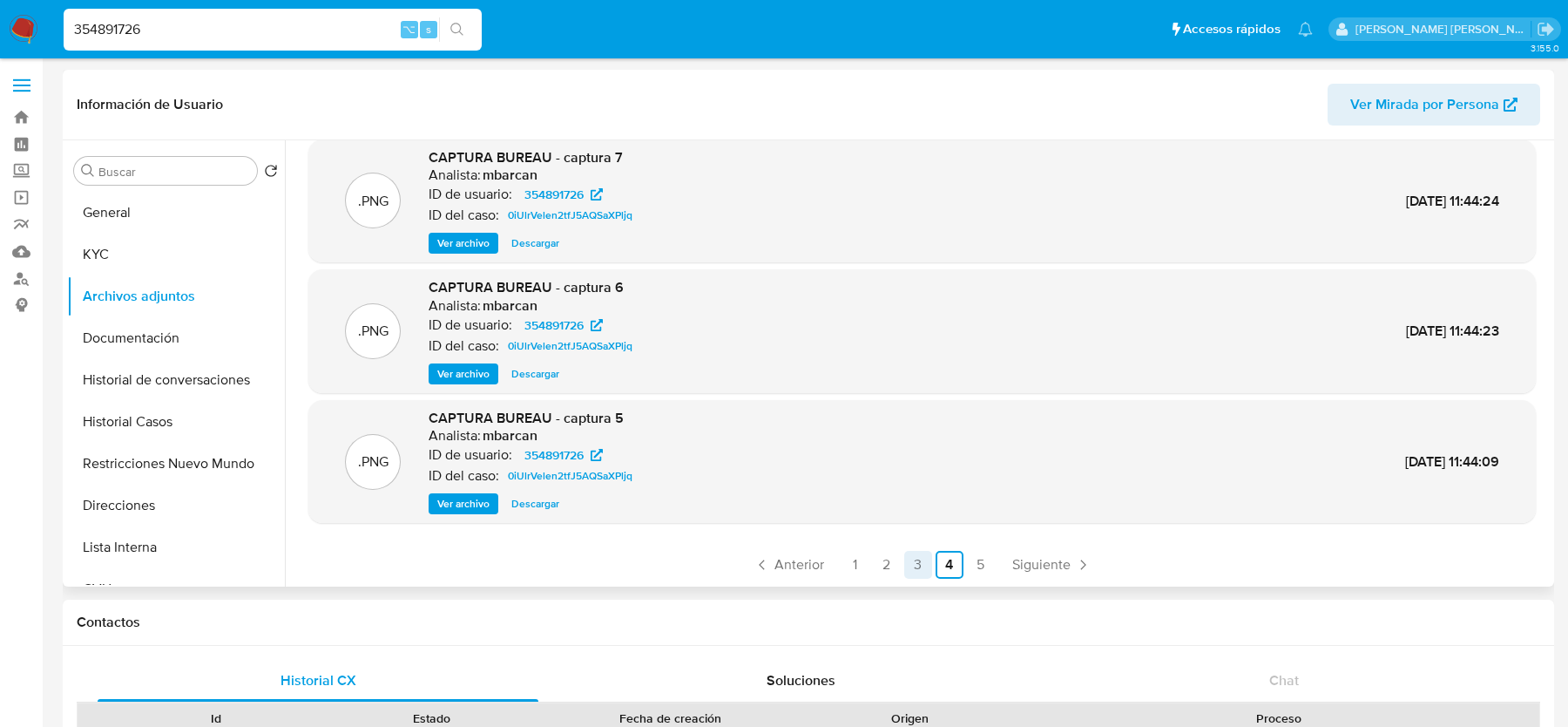
click at [967, 555] on link "5" at bounding box center [981, 565] width 28 height 28
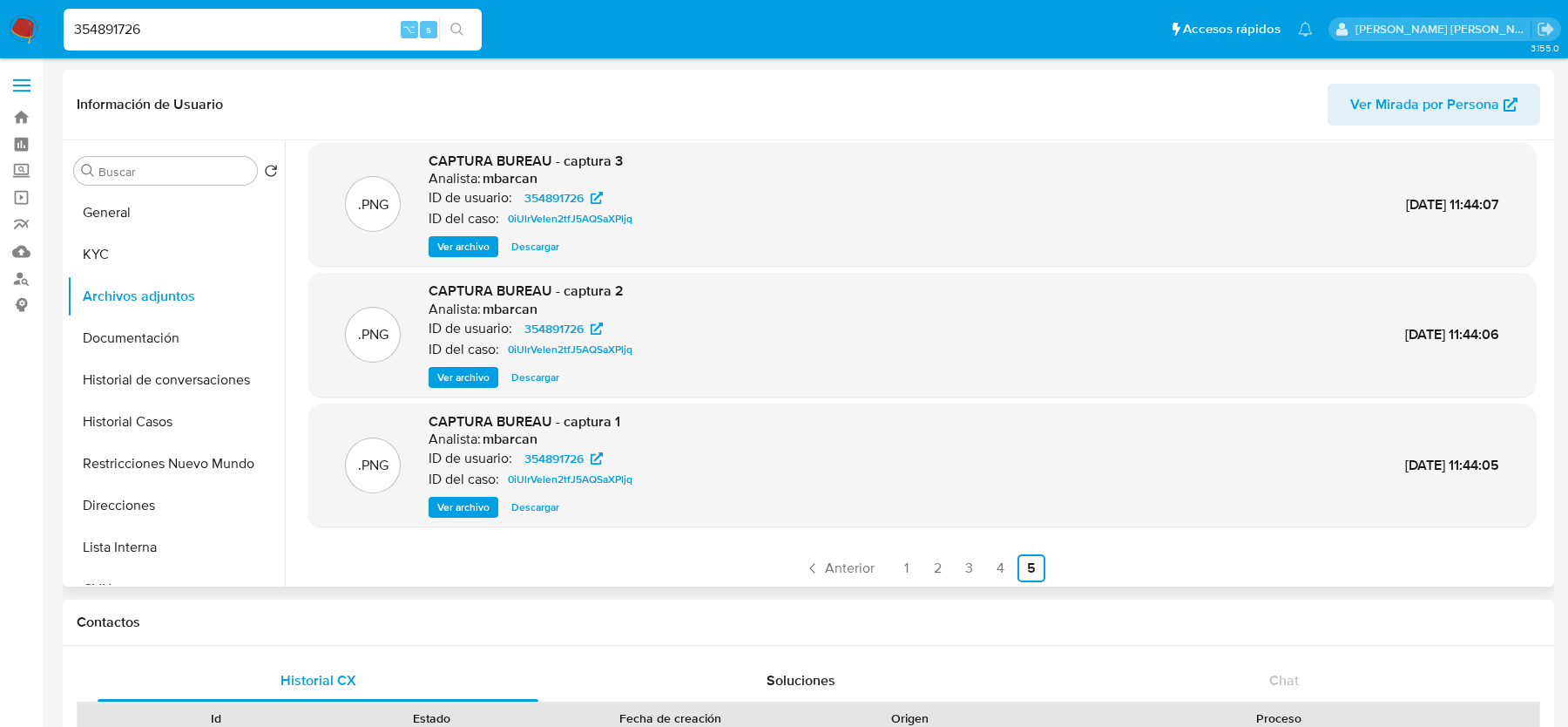
scroll to position [147, 0]
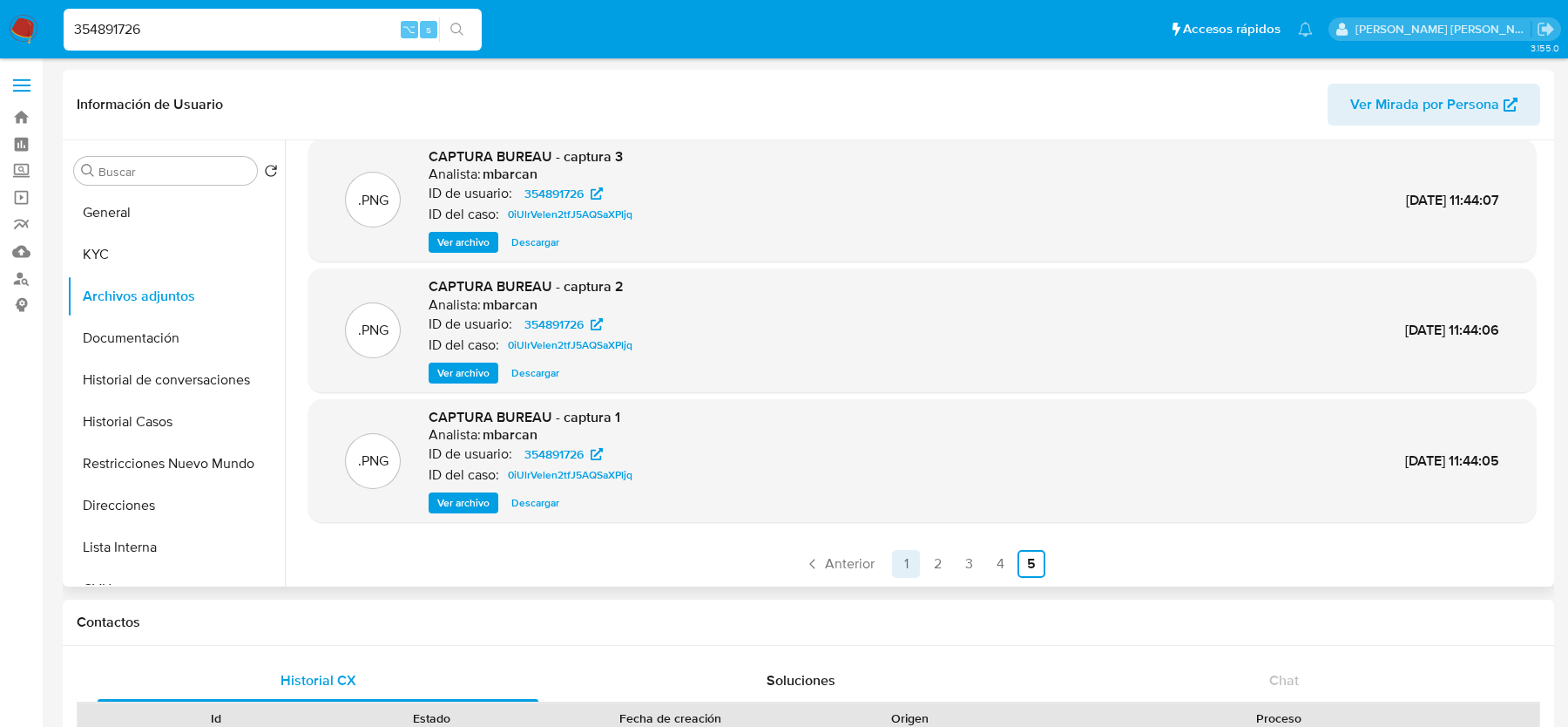
click at [902, 567] on link "1" at bounding box center [906, 564] width 28 height 28
click at [842, 563] on link "2" at bounding box center [840, 564] width 28 height 28
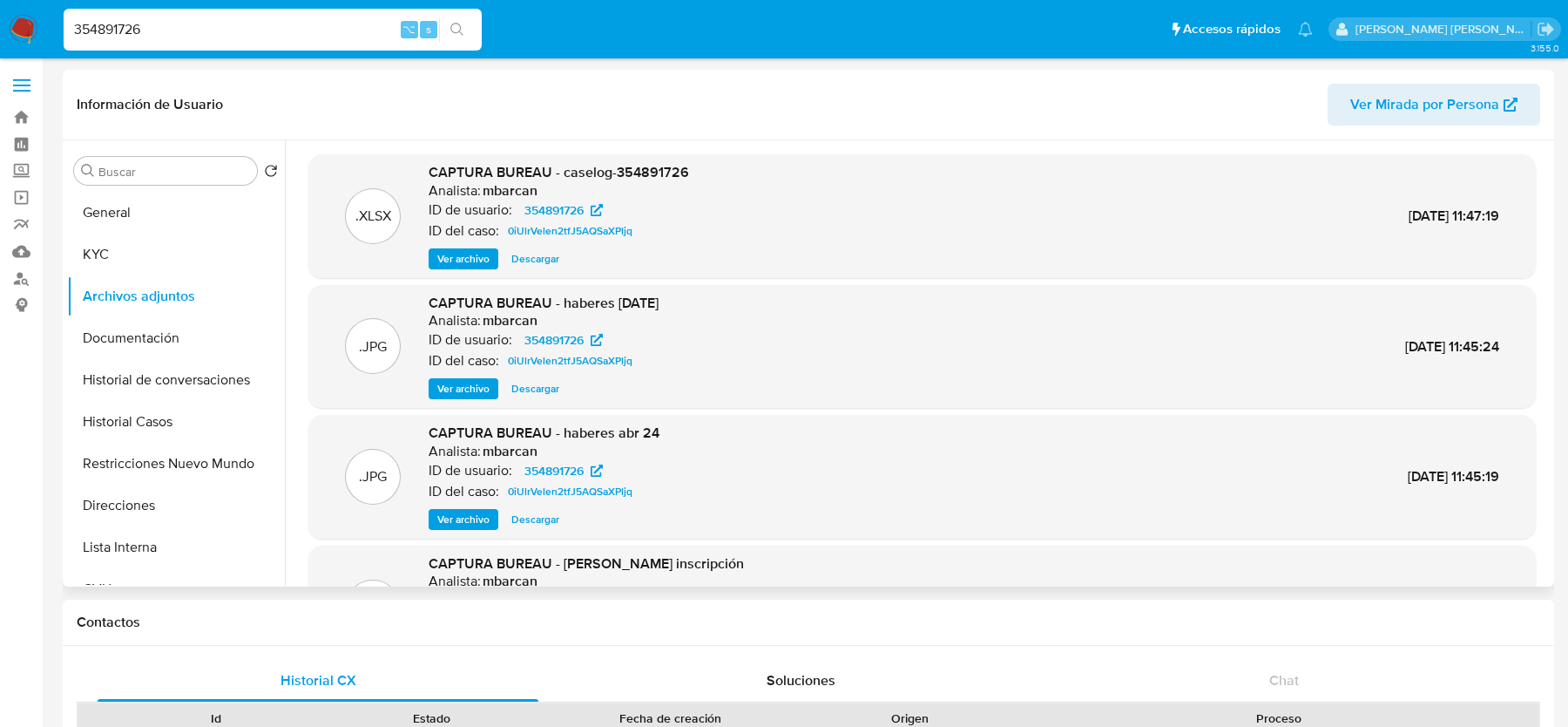
click at [469, 258] on span "Ver archivo" at bounding box center [463, 259] width 52 height 18
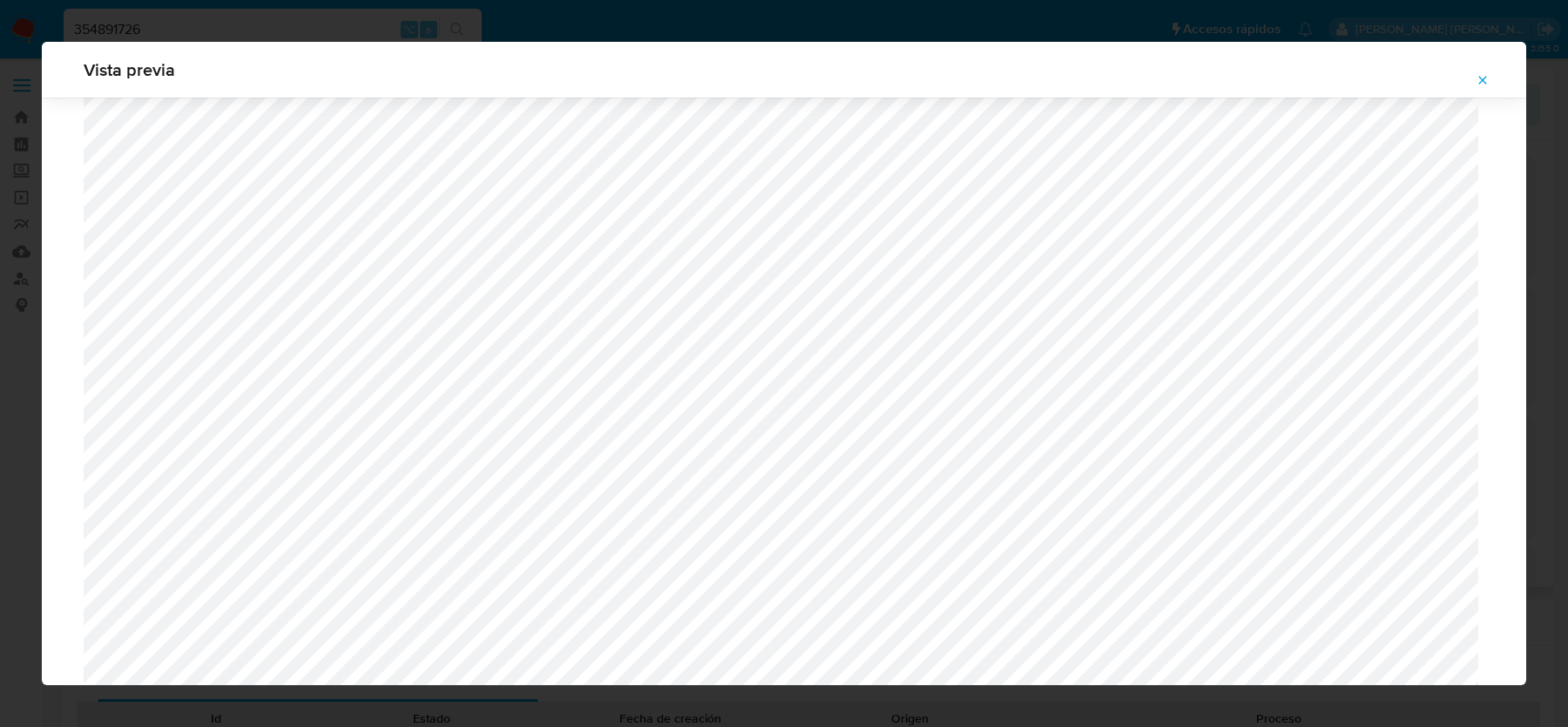
scroll to position [1108, 0]
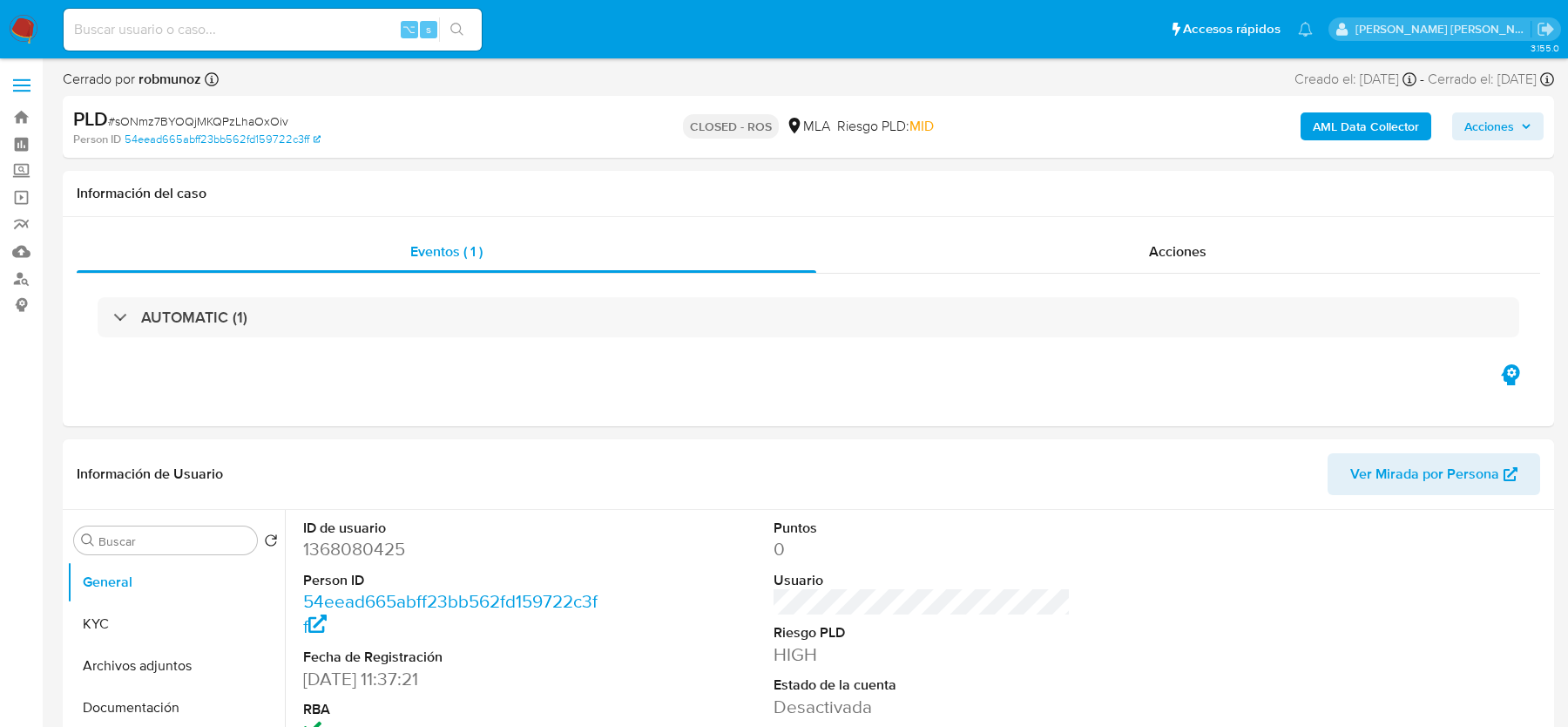
select select "10"
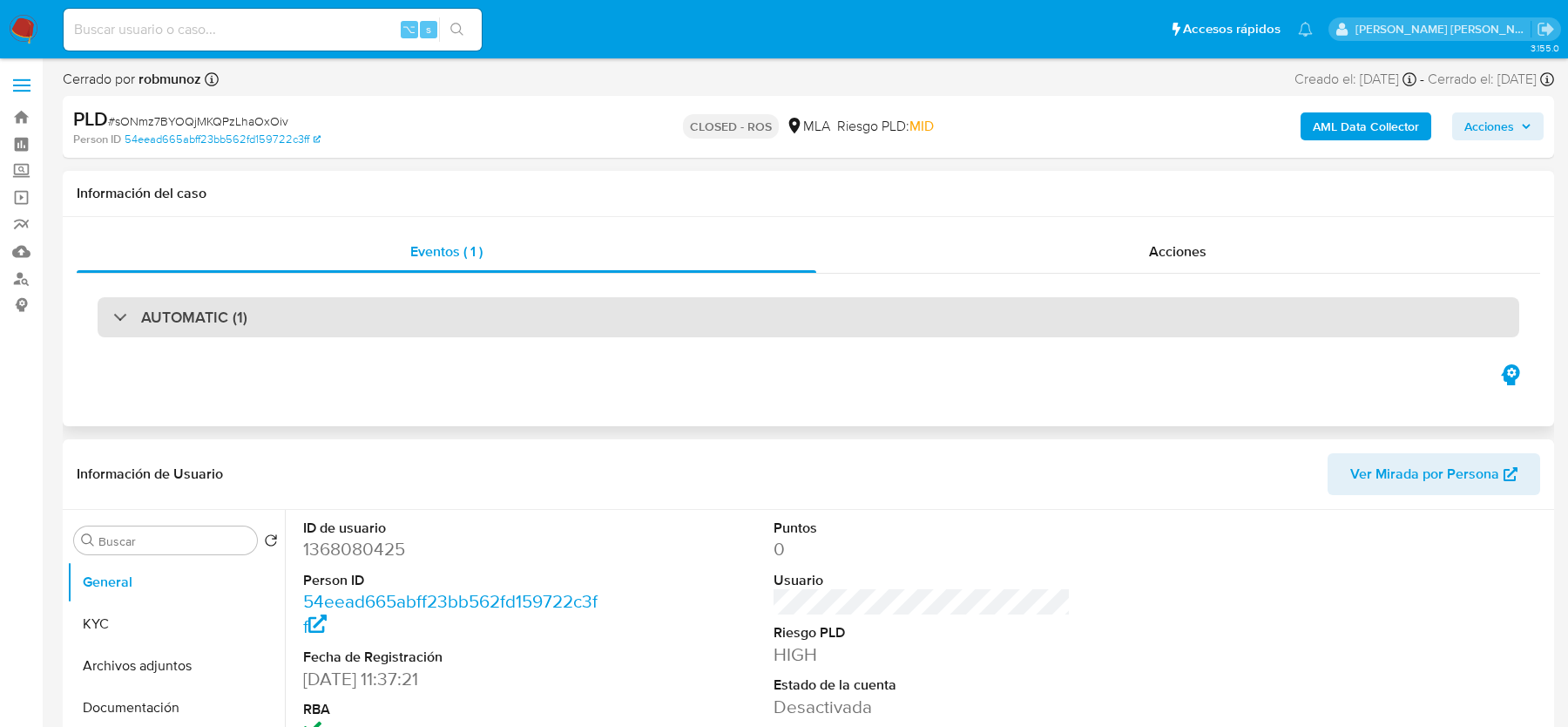
click at [217, 316] on h3 "AUTOMATIC (1)" at bounding box center [194, 317] width 106 height 19
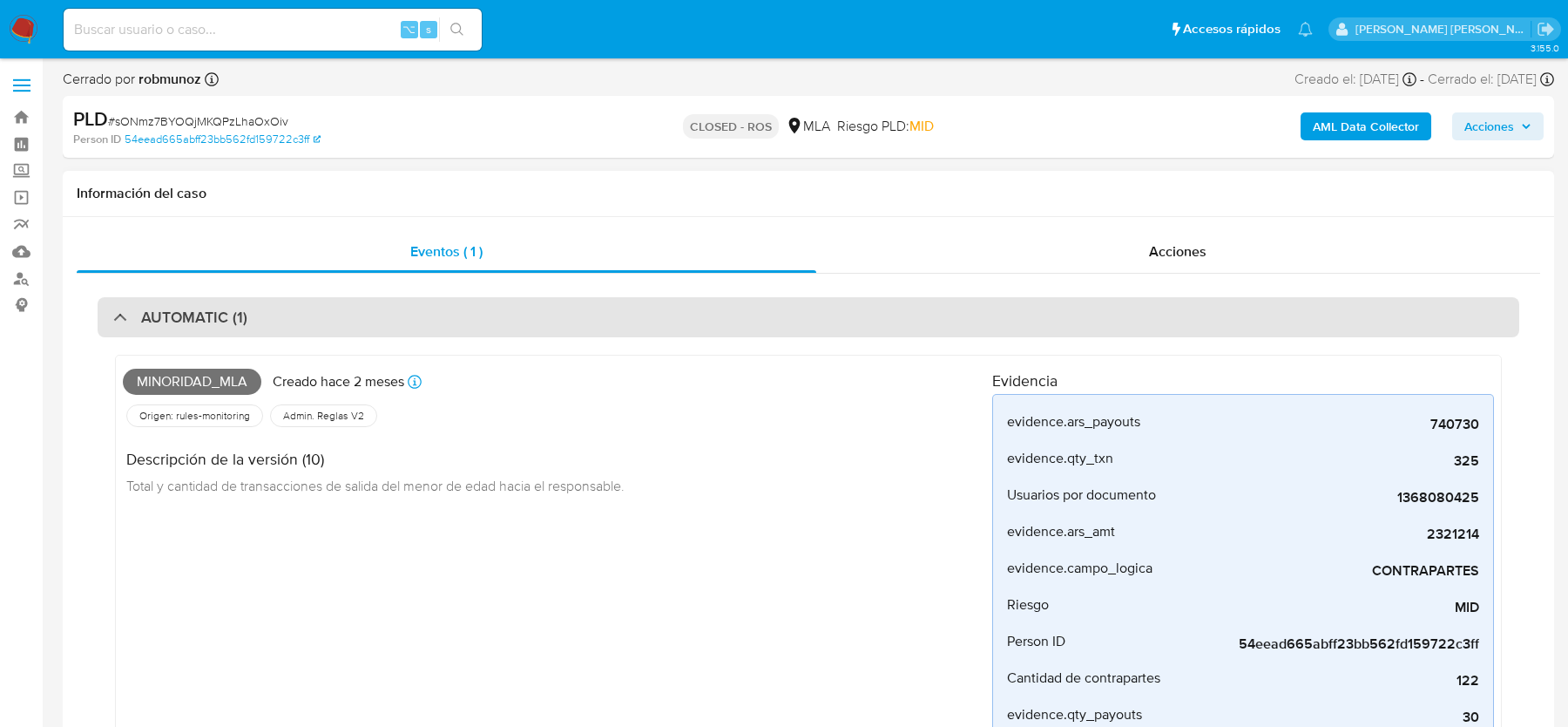
click at [217, 317] on h3 "AUTOMATIC (1)" at bounding box center [194, 317] width 106 height 19
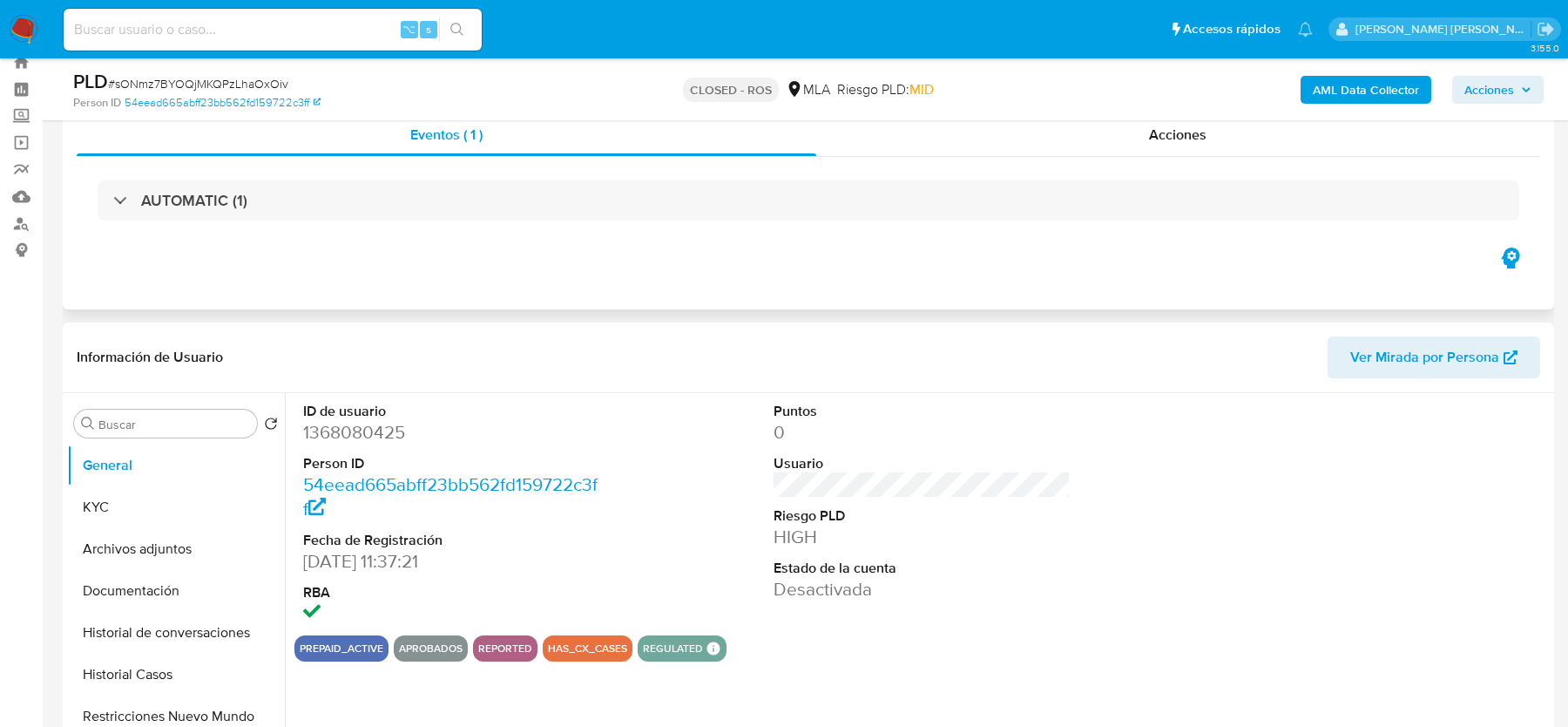
scroll to position [120, 0]
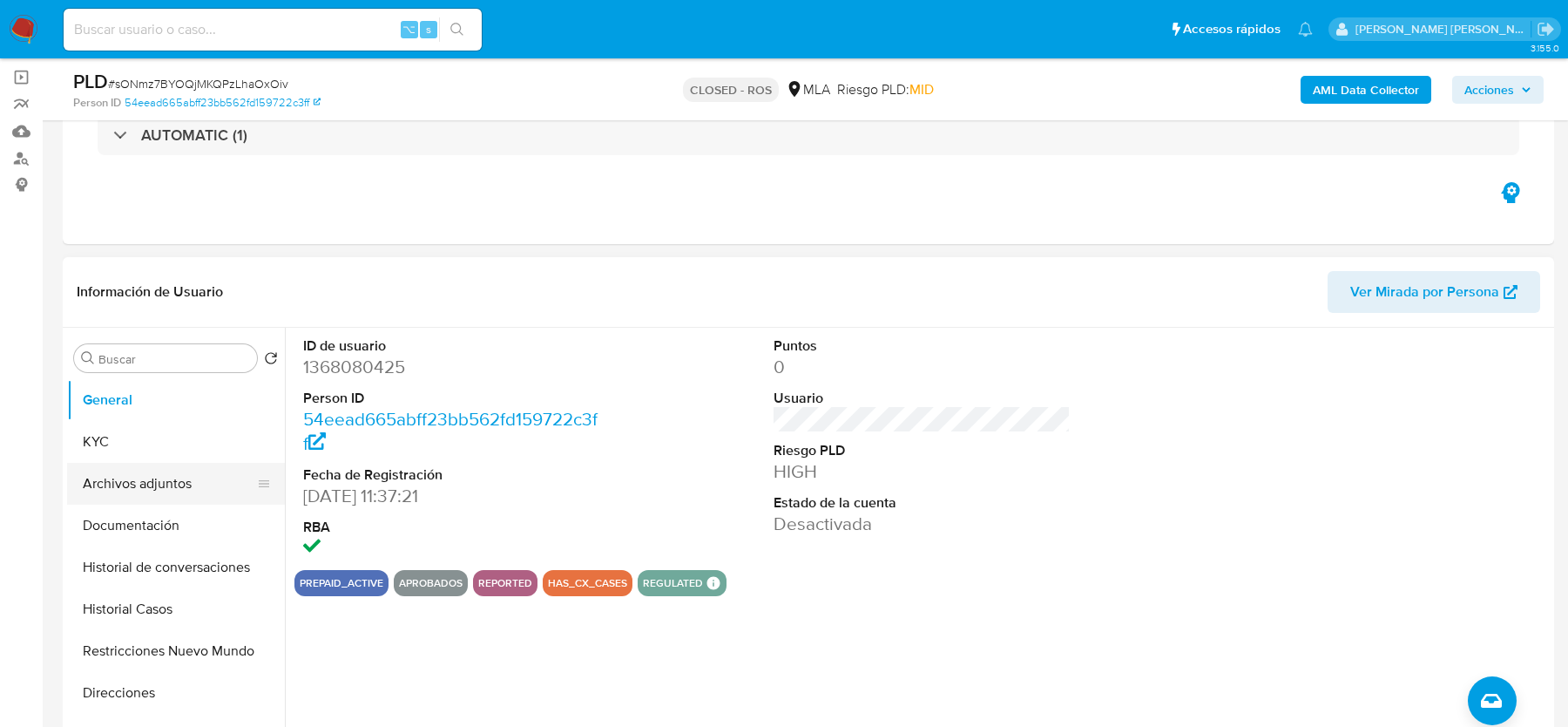
click at [141, 485] on button "Archivos adjuntos" at bounding box center [168, 483] width 204 height 42
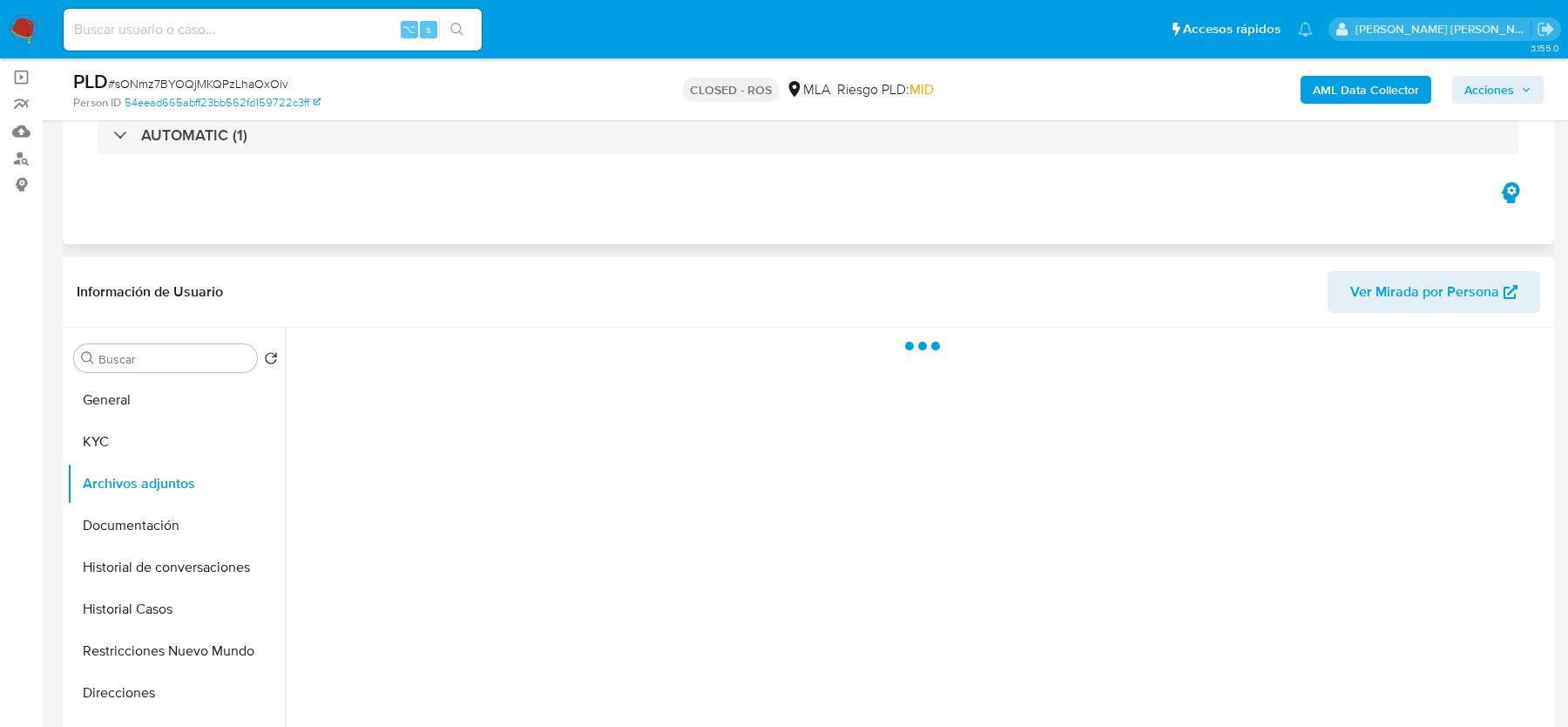
scroll to position [186, 0]
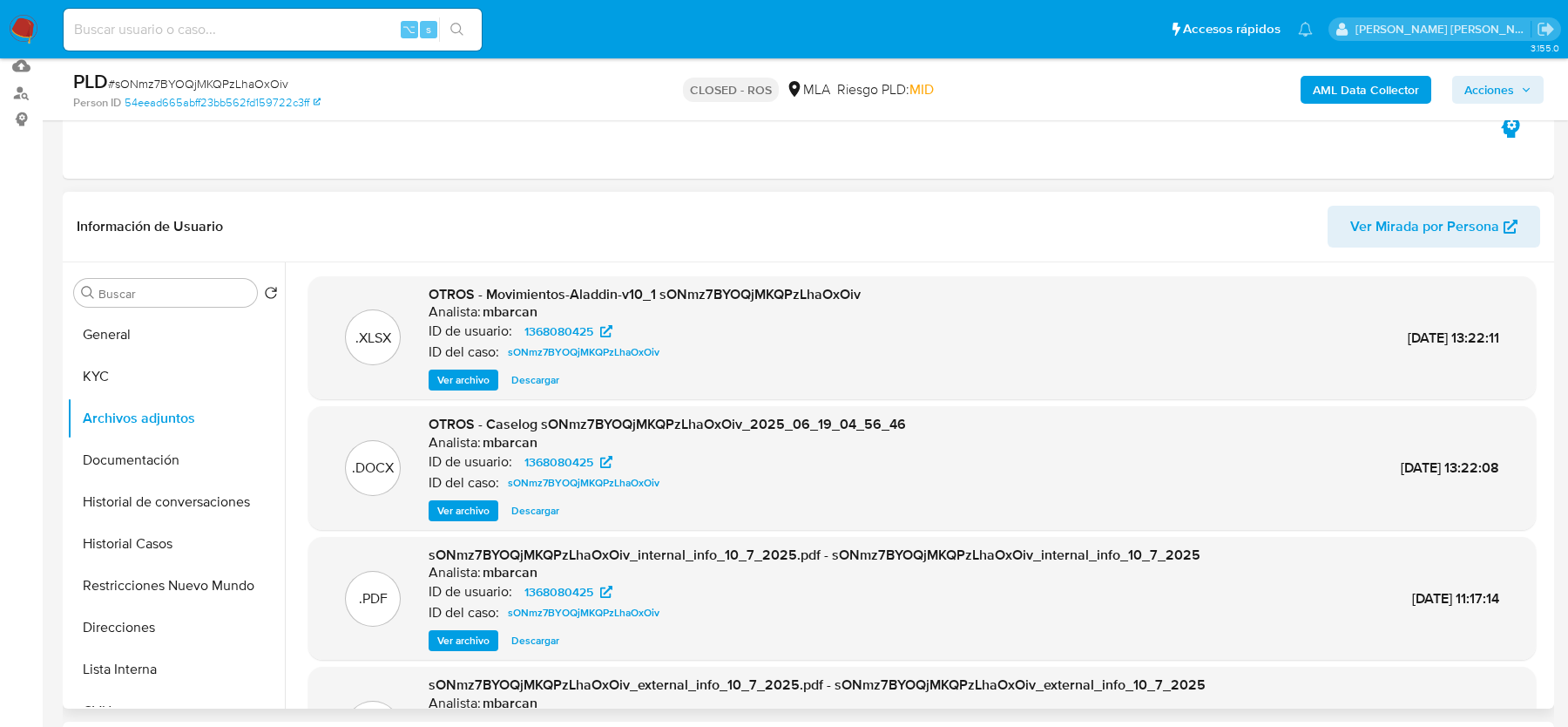
click at [457, 514] on span "Ver archivo" at bounding box center [463, 511] width 52 height 18
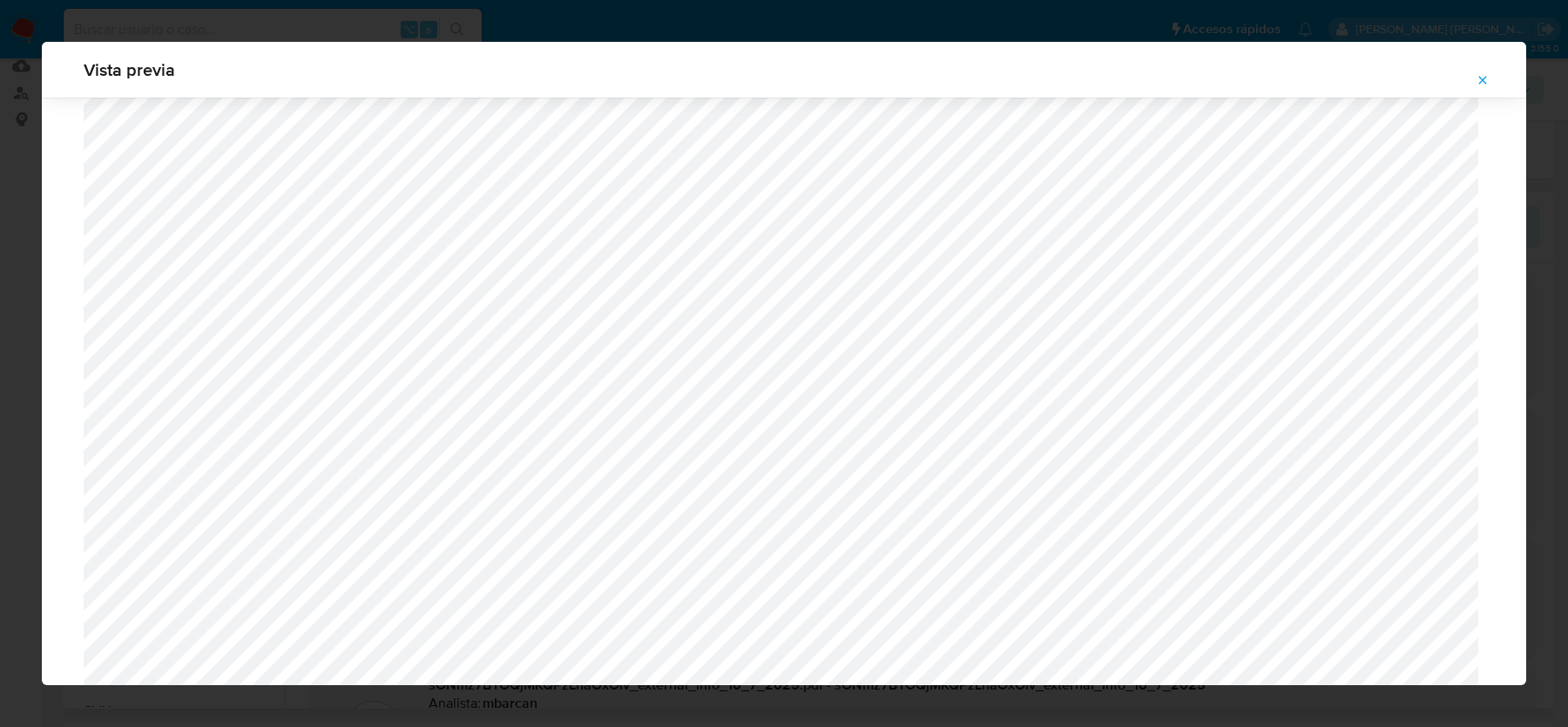
scroll to position [1223, 0]
